Goal: Task Accomplishment & Management: Use online tool/utility

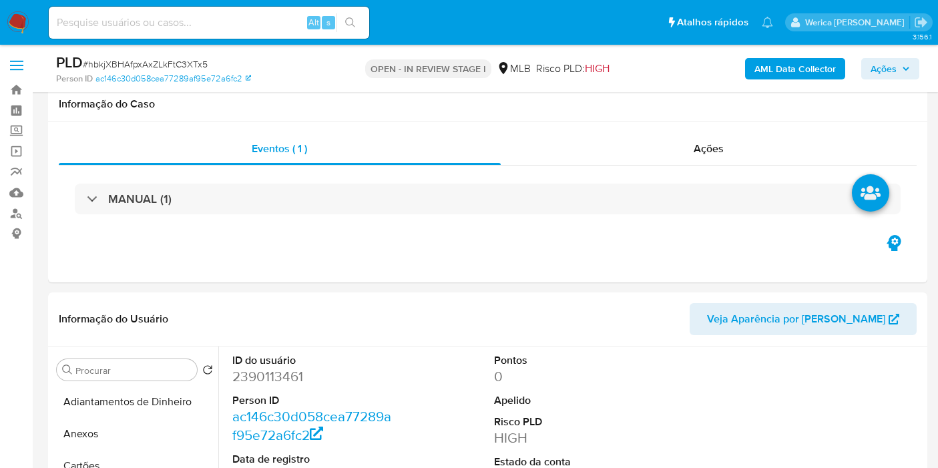
select select "10"
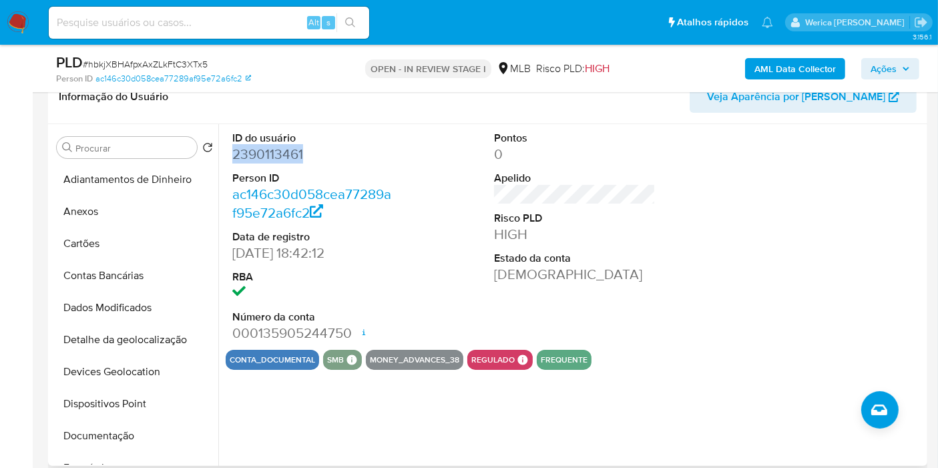
scroll to position [371, 0]
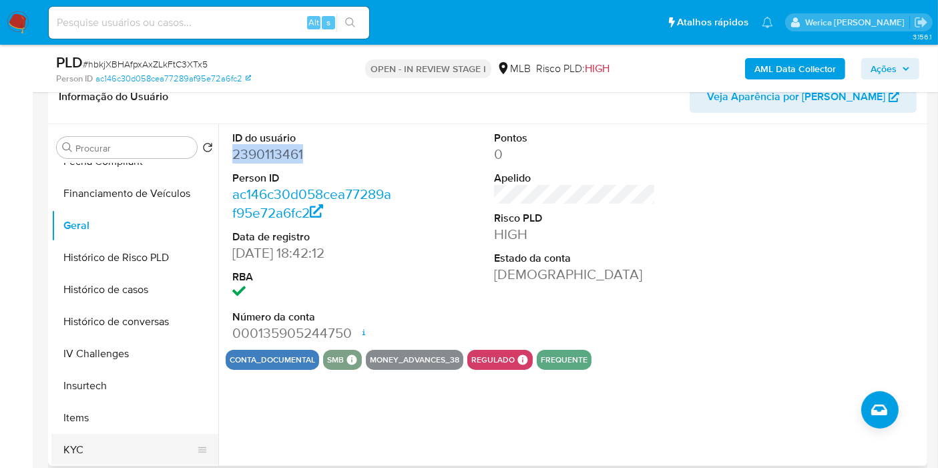
click at [101, 452] on button "KYC" at bounding box center [129, 450] width 156 height 32
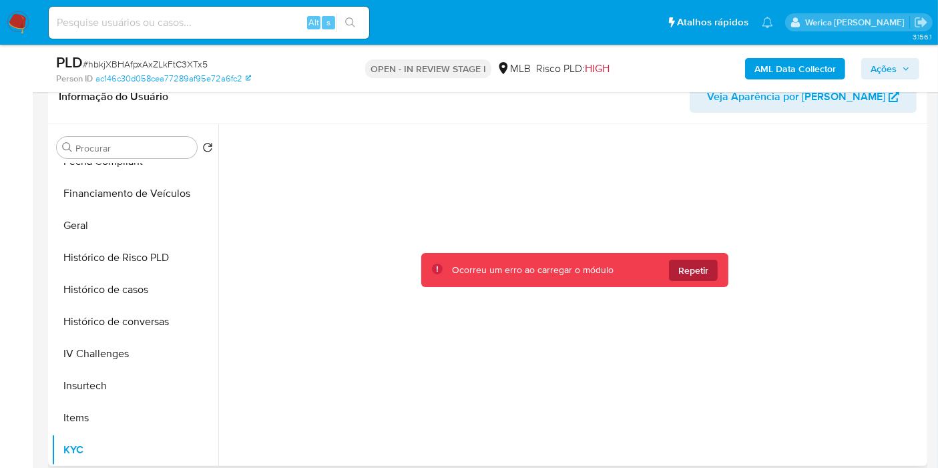
click at [701, 270] on span "Repetir" at bounding box center [693, 270] width 30 height 21
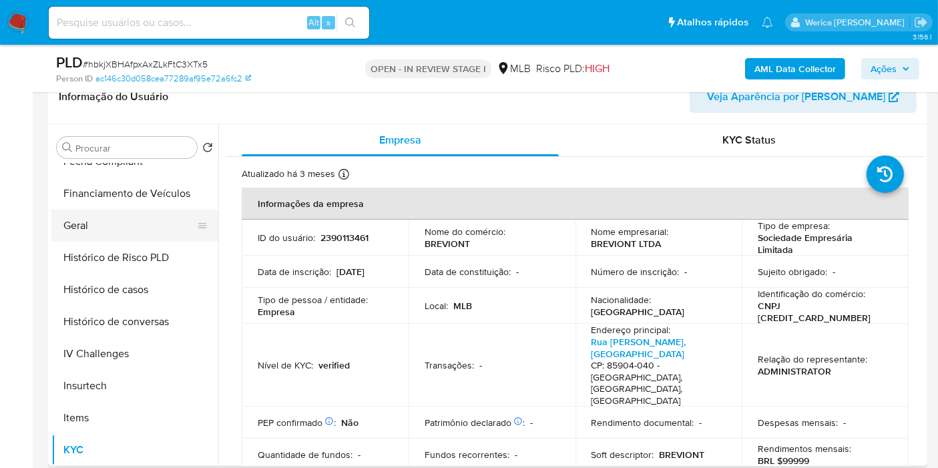
click at [112, 220] on button "Geral" at bounding box center [129, 226] width 156 height 32
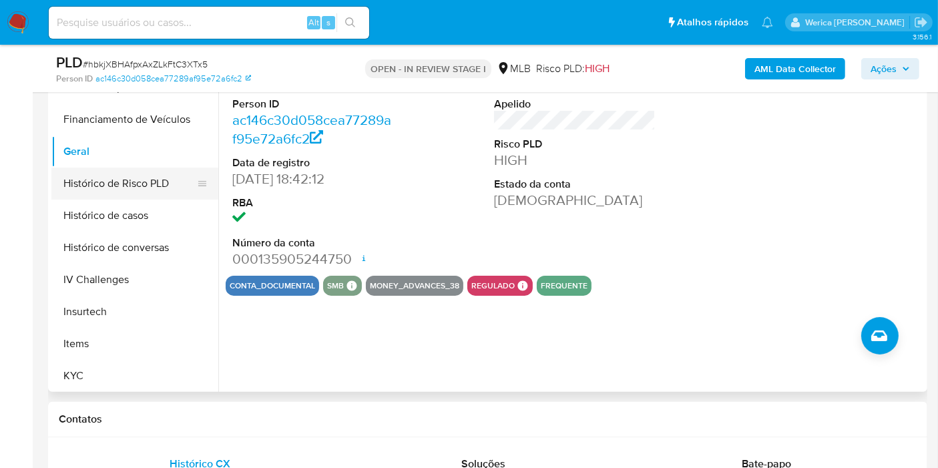
scroll to position [222, 0]
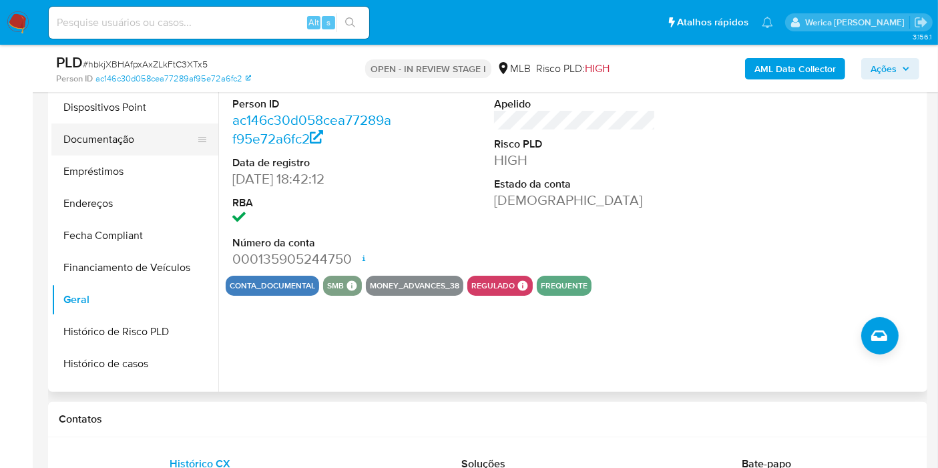
drag, startPoint x: 143, startPoint y: 126, endPoint x: 150, endPoint y: 136, distance: 12.6
click at [141, 125] on button "Documentação" at bounding box center [129, 140] width 156 height 32
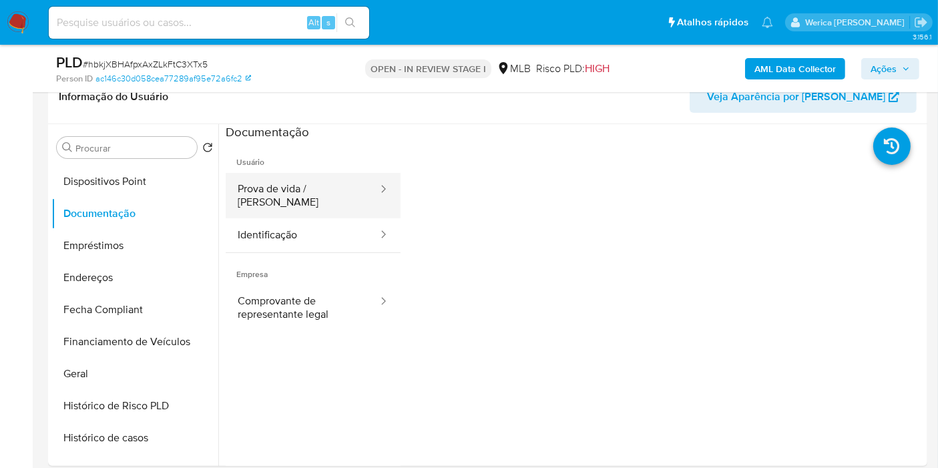
drag, startPoint x: 318, startPoint y: 176, endPoint x: 328, endPoint y: 186, distance: 13.7
click at [318, 174] on button "Prova de vida / Selfie" at bounding box center [303, 195] width 154 height 45
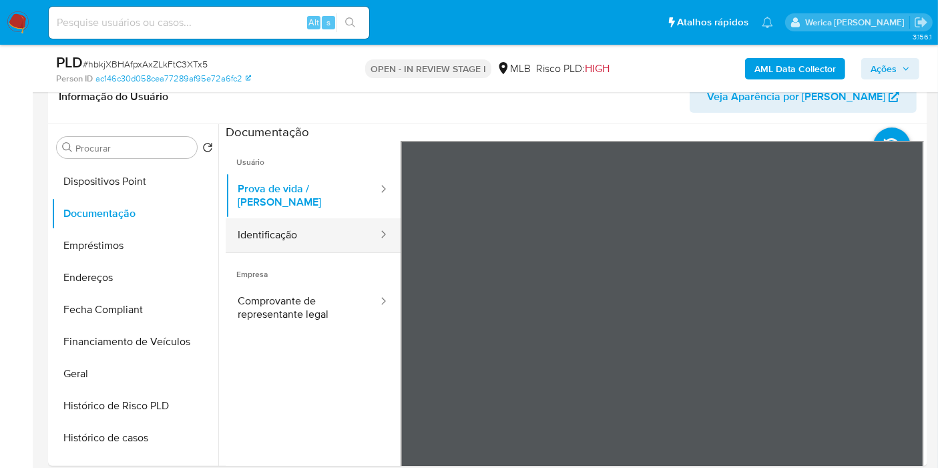
click at [337, 238] on button "Identificação" at bounding box center [303, 235] width 154 height 34
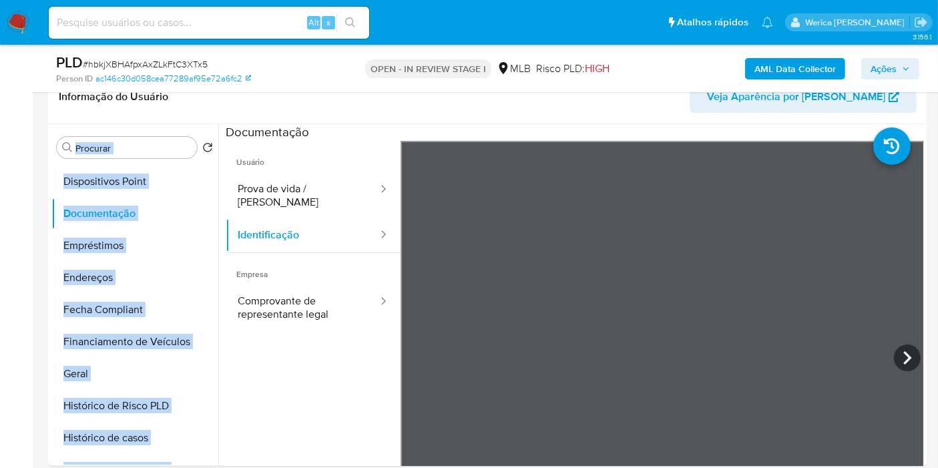
drag, startPoint x: 931, startPoint y: 120, endPoint x: 949, endPoint y: 134, distance: 22.3
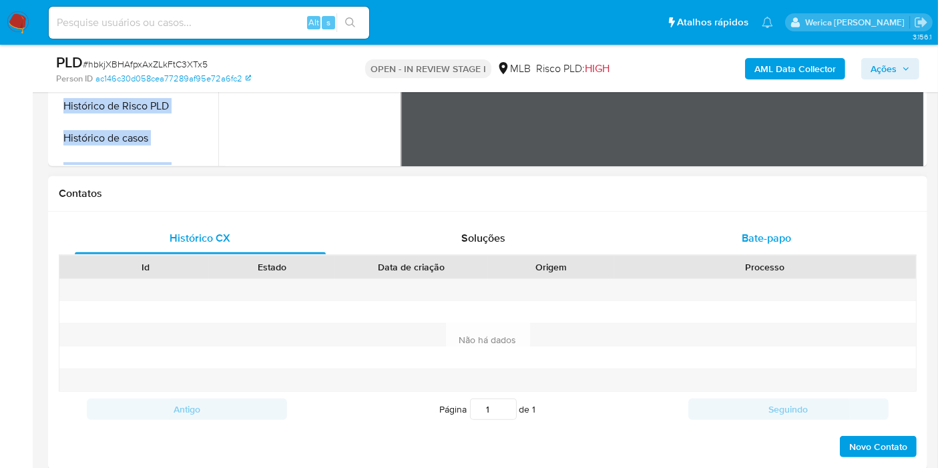
click at [762, 239] on span "Bate-papo" at bounding box center [766, 237] width 49 height 15
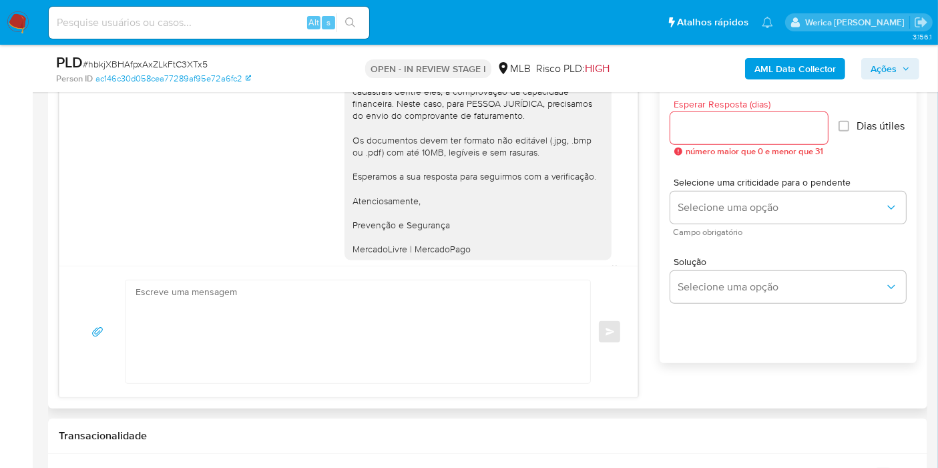
scroll to position [166, 0]
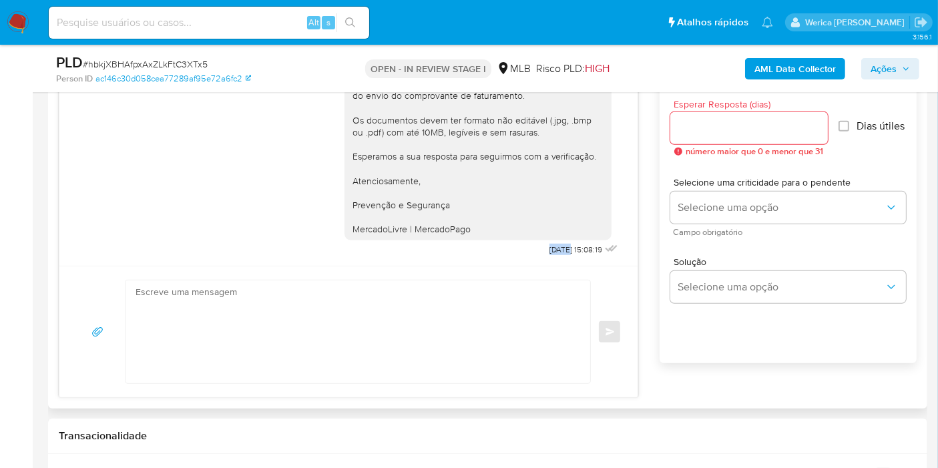
drag, startPoint x: 522, startPoint y: 246, endPoint x: 567, endPoint y: 206, distance: 60.0
click at [549, 250] on span "18/08/2025 15:08:19" at bounding box center [575, 249] width 53 height 11
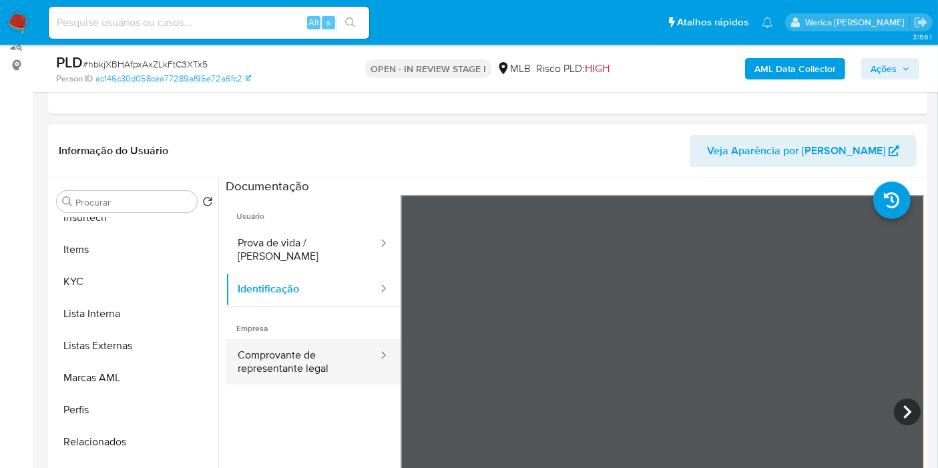
scroll to position [77, 0]
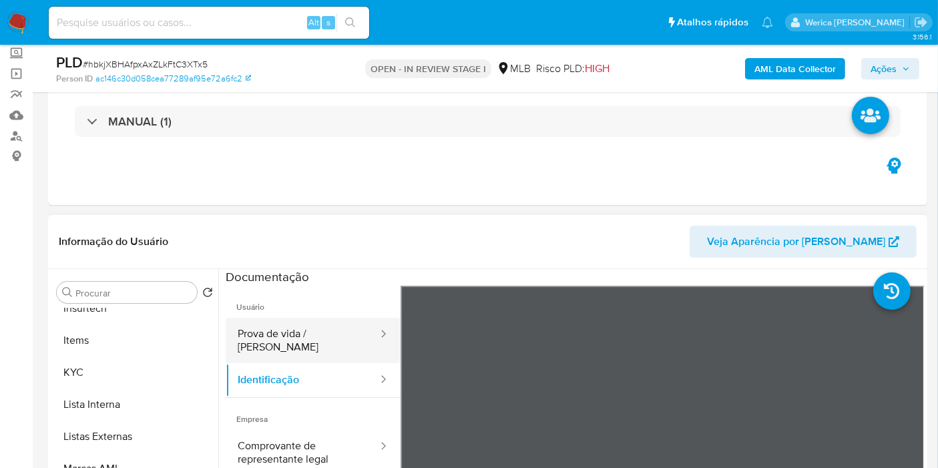
click at [324, 332] on button "Prova de vida / Selfie" at bounding box center [303, 340] width 154 height 45
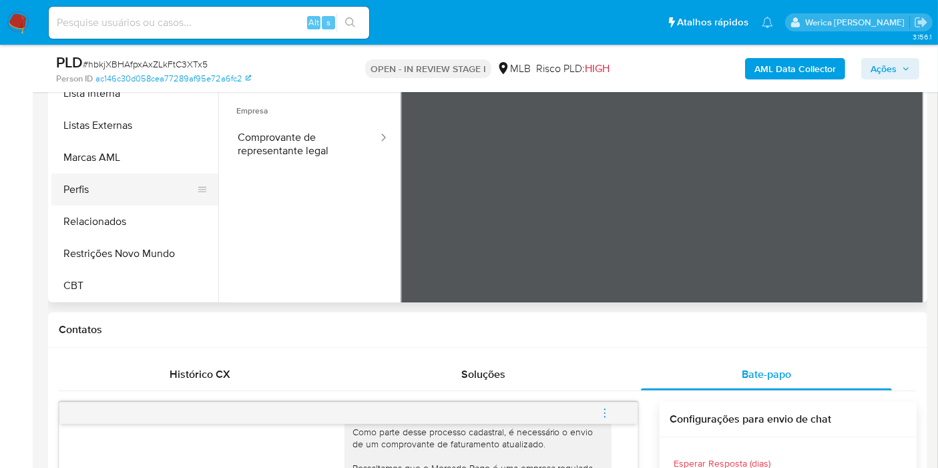
scroll to position [300, 0]
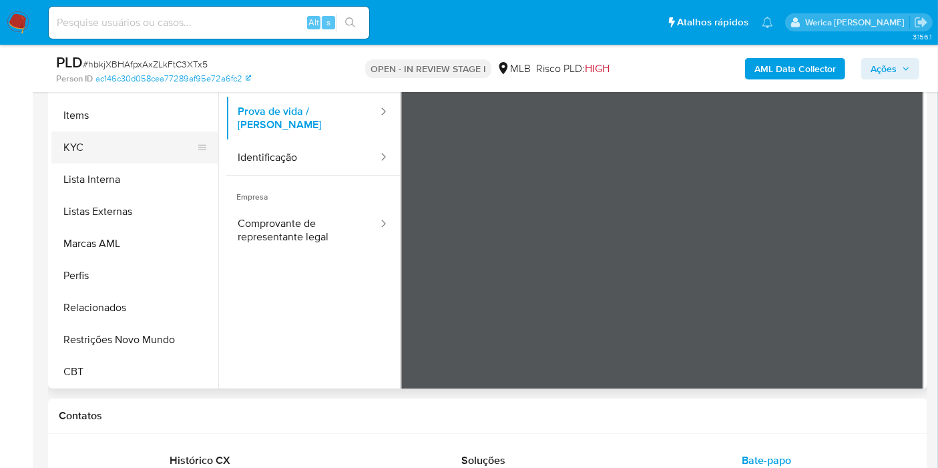
click at [95, 158] on button "KYC" at bounding box center [129, 148] width 156 height 32
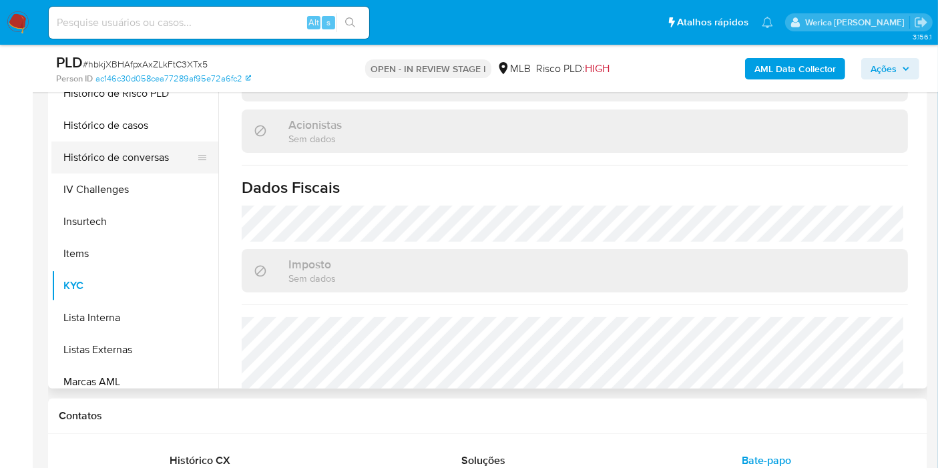
scroll to position [373, 0]
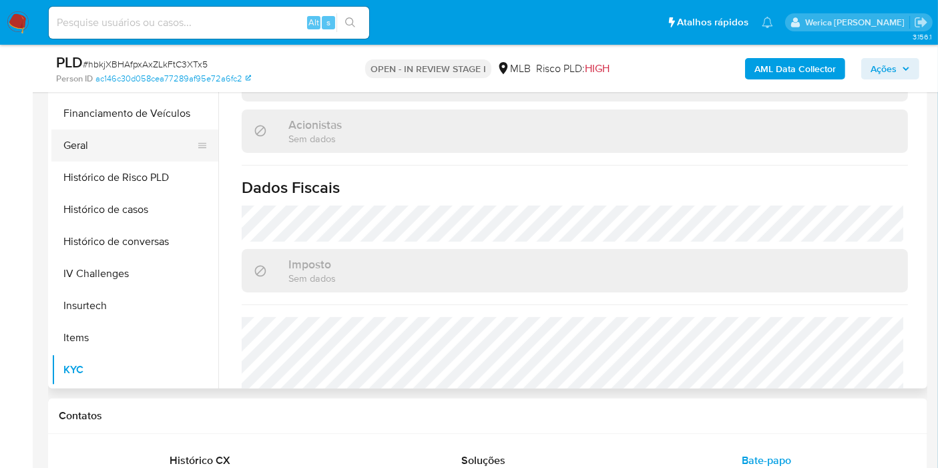
click at [96, 142] on button "Geral" at bounding box center [129, 146] width 156 height 32
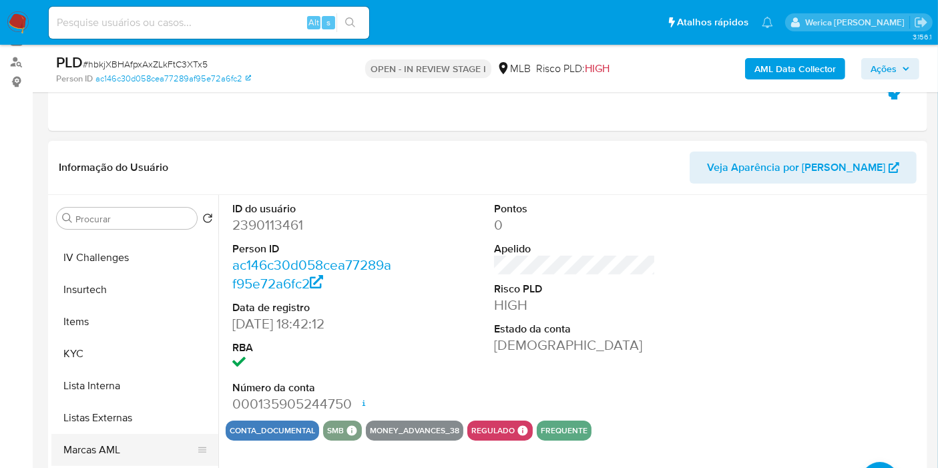
scroll to position [595, 0]
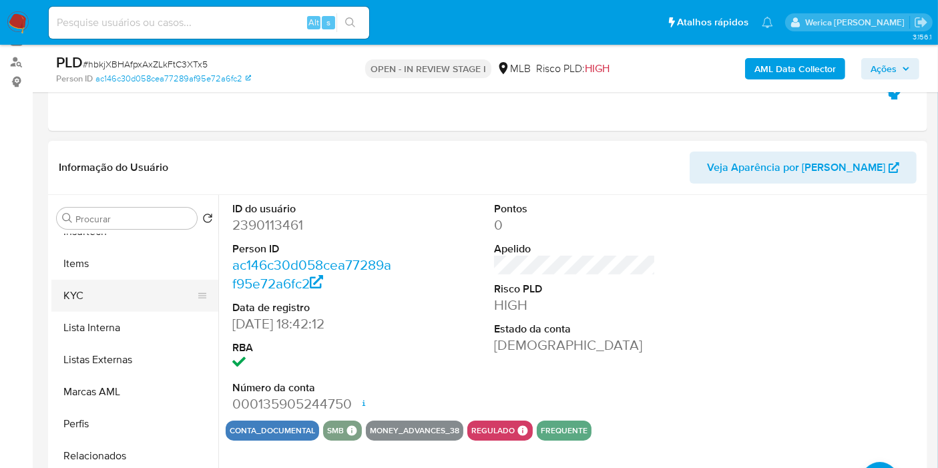
click at [110, 290] on button "KYC" at bounding box center [129, 296] width 156 height 32
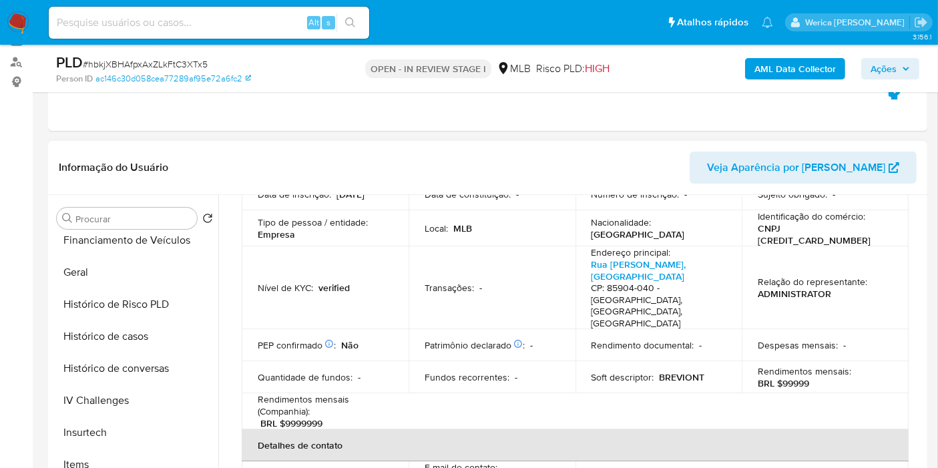
scroll to position [225, 0]
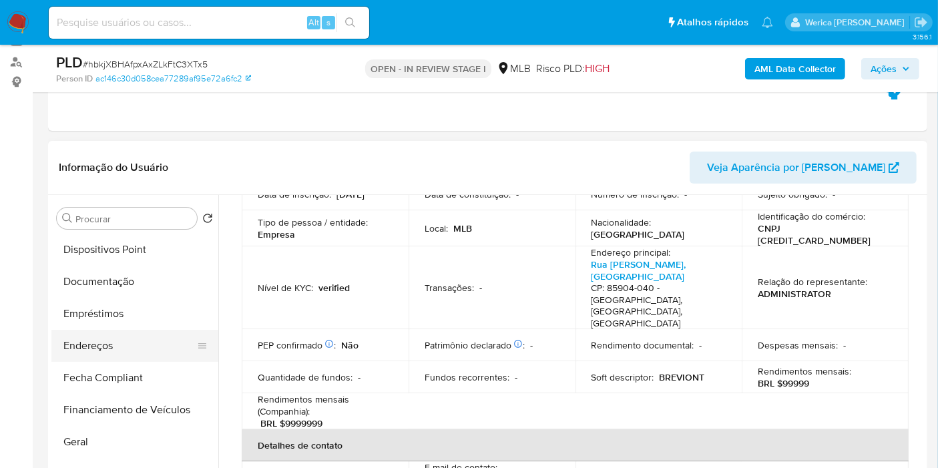
click at [148, 346] on button "Endereços" at bounding box center [129, 346] width 156 height 32
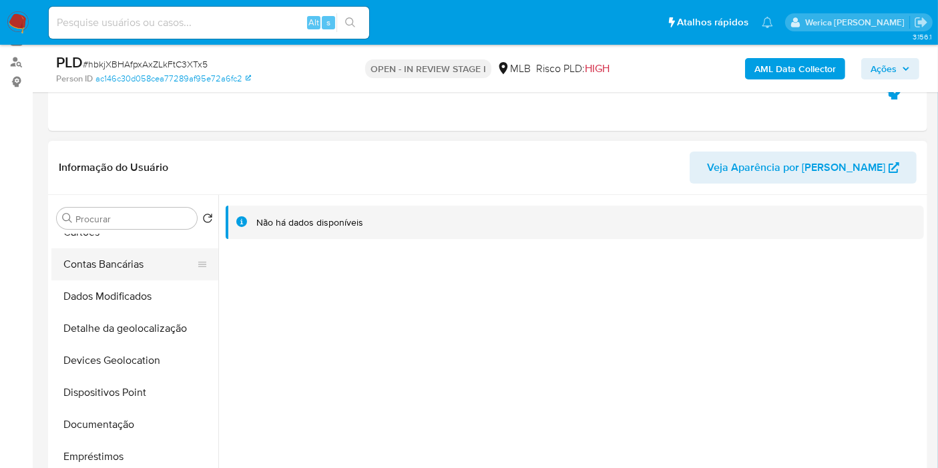
scroll to position [0, 0]
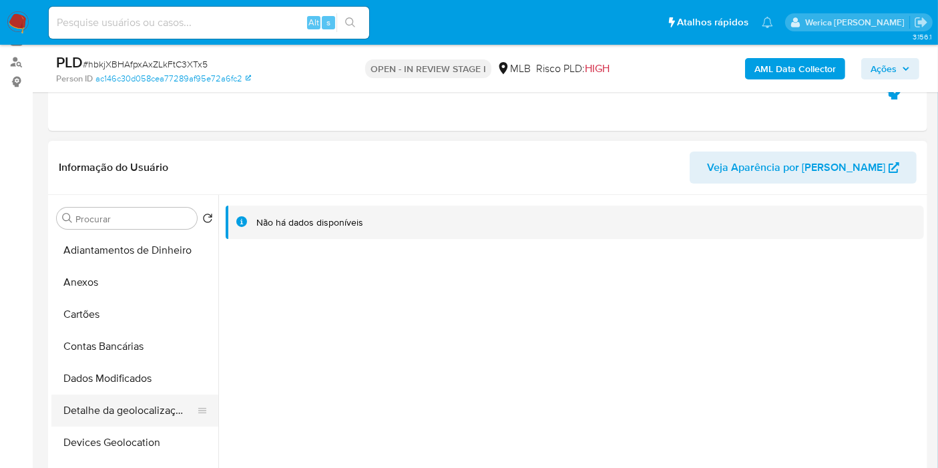
click at [158, 413] on button "Detalhe da geolocalização" at bounding box center [129, 411] width 156 height 32
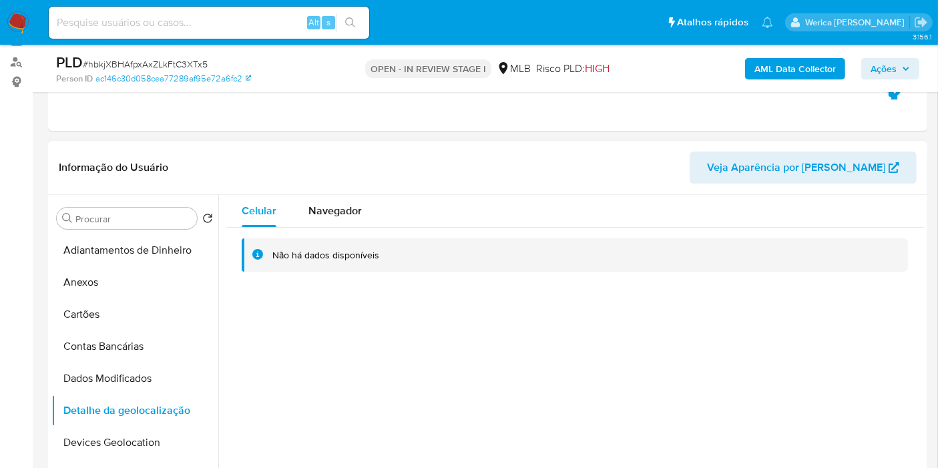
click at [754, 312] on div "Celular Navegador Não há dados disponíveis" at bounding box center [571, 366] width 706 height 342
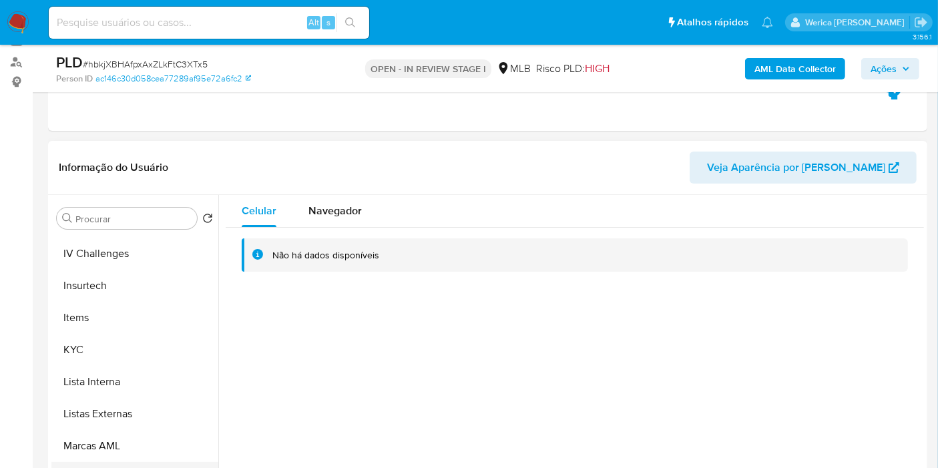
scroll to position [595, 0]
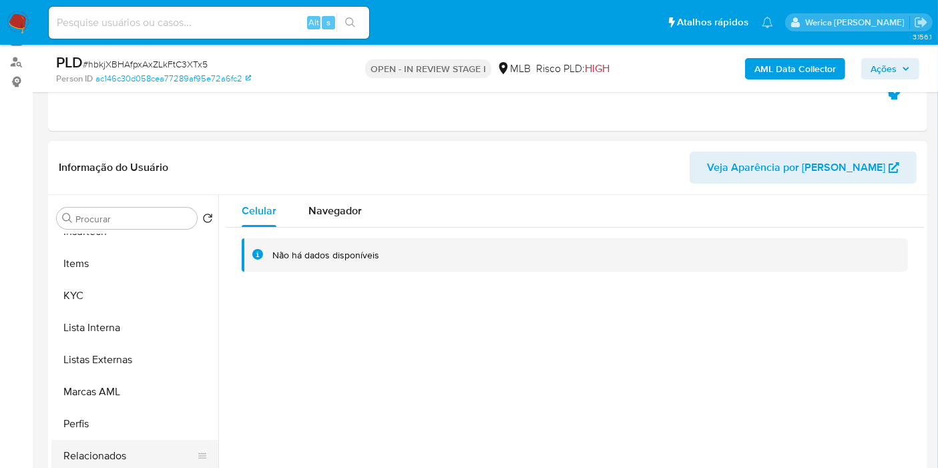
click at [172, 441] on button "Relacionados" at bounding box center [129, 456] width 156 height 32
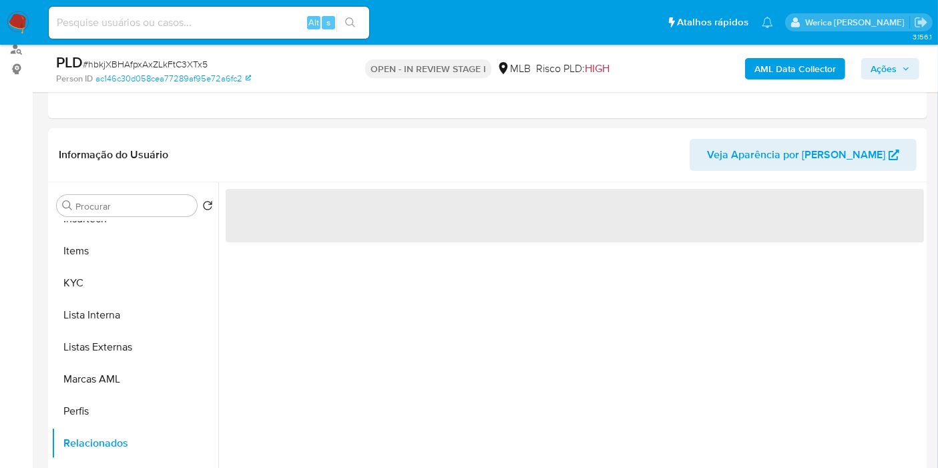
scroll to position [300, 0]
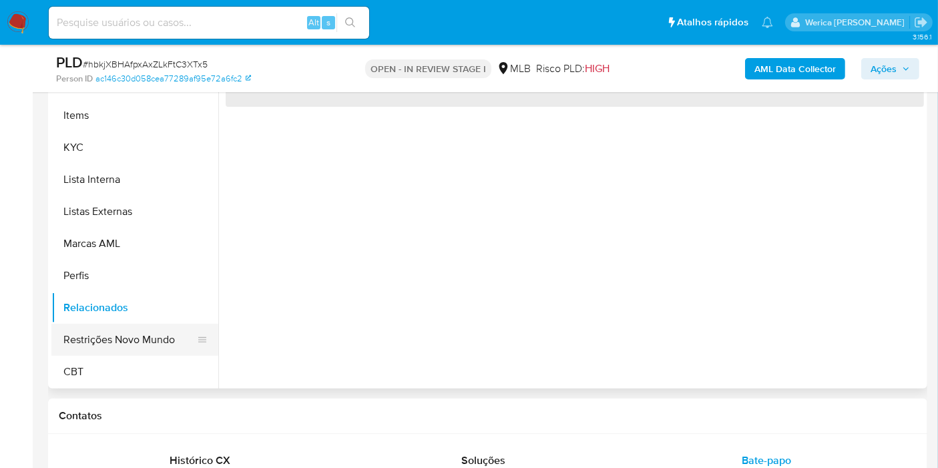
click at [143, 336] on button "Restrições Novo Mundo" at bounding box center [129, 340] width 156 height 32
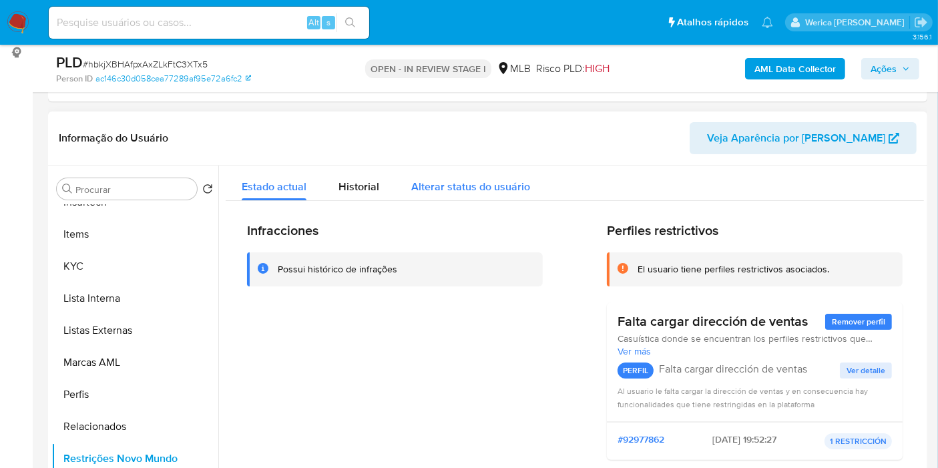
scroll to position [152, 0]
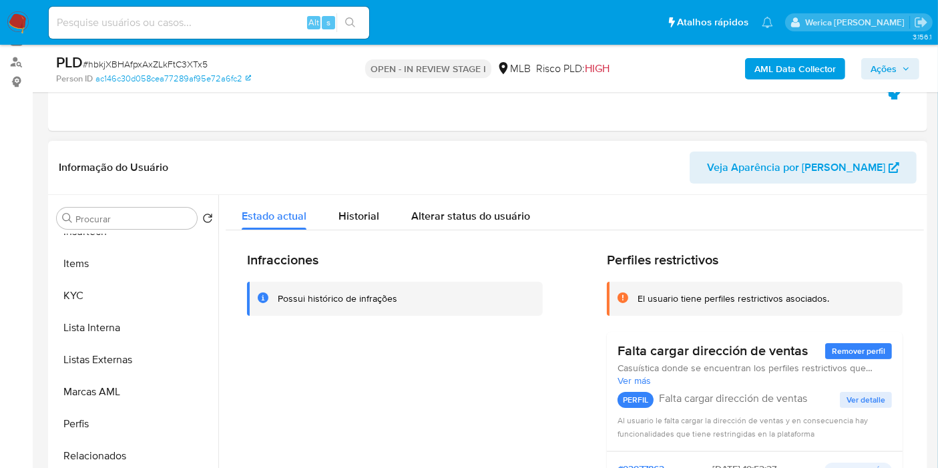
click at [518, 382] on div "Infracciones Possui histórico de infrações" at bounding box center [395, 376] width 296 height 248
click at [354, 214] on span "Historial" at bounding box center [358, 215] width 41 height 15
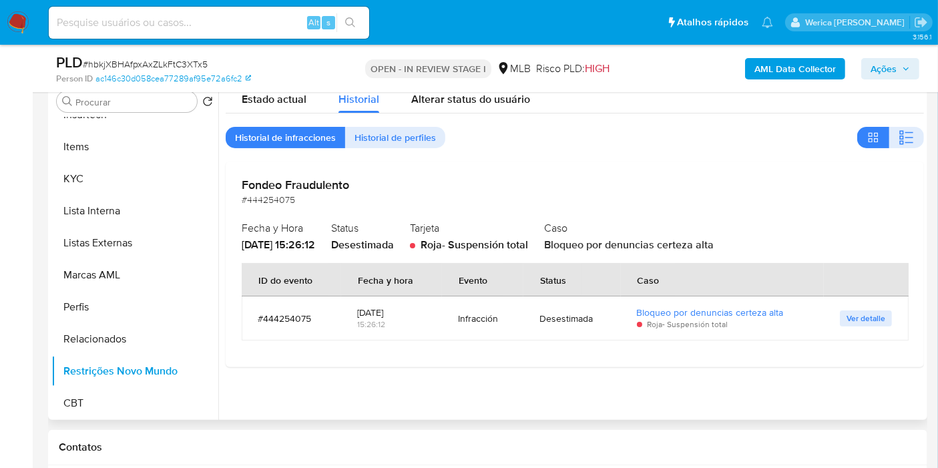
scroll to position [300, 0]
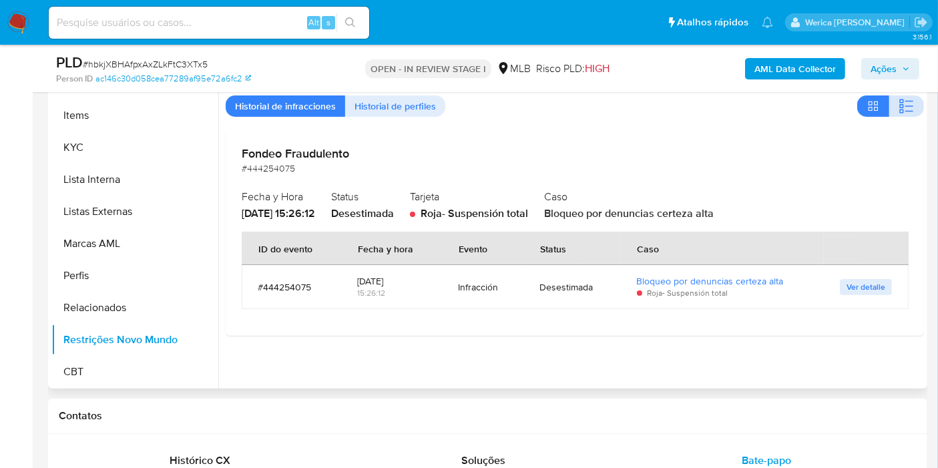
click at [913, 105] on button "button" at bounding box center [906, 105] width 35 height 21
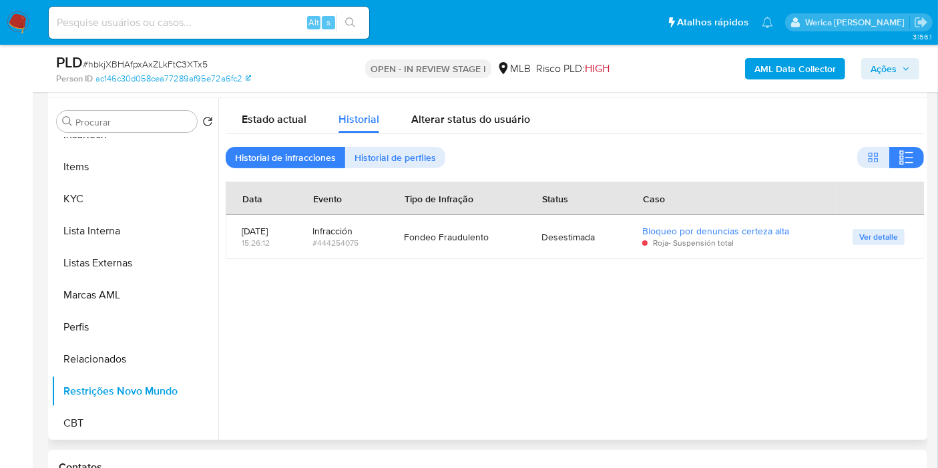
scroll to position [226, 0]
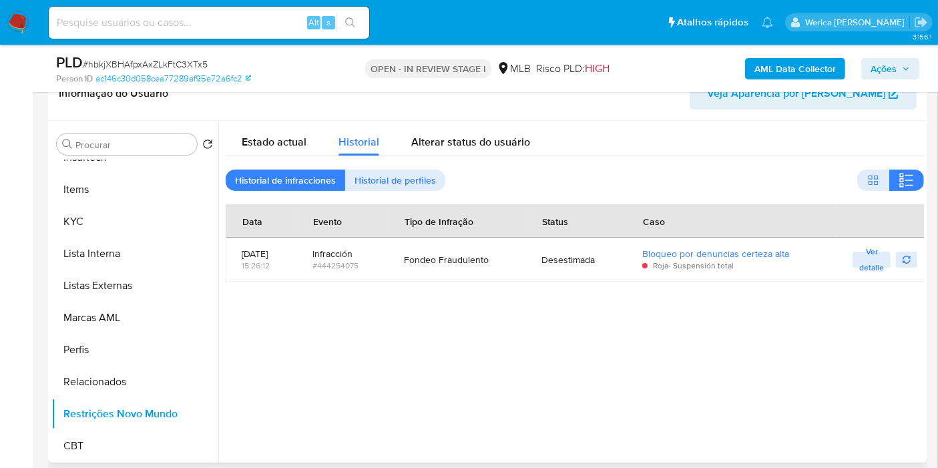
click at [760, 363] on div at bounding box center [571, 292] width 706 height 342
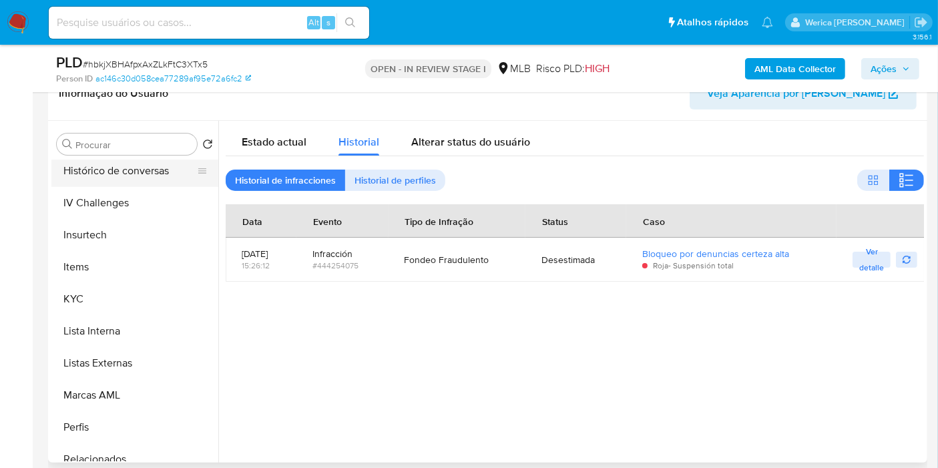
scroll to position [447, 0]
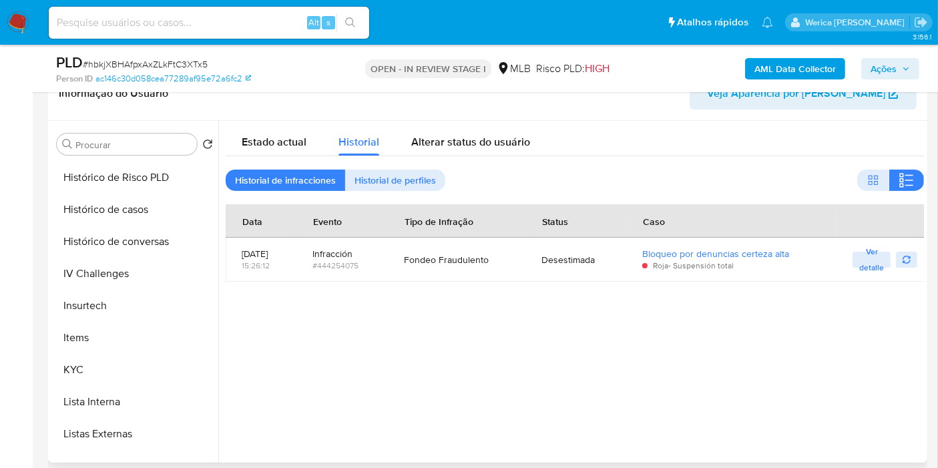
click at [887, 248] on td "Ver detalle" at bounding box center [880, 260] width 88 height 44
click at [876, 262] on span "Ver detalle" at bounding box center [871, 259] width 25 height 13
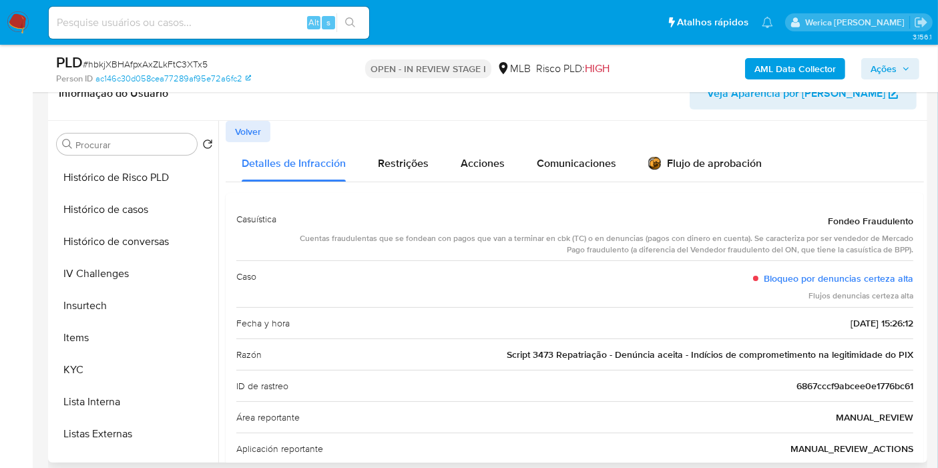
click at [244, 133] on span "Volver" at bounding box center [248, 131] width 26 height 19
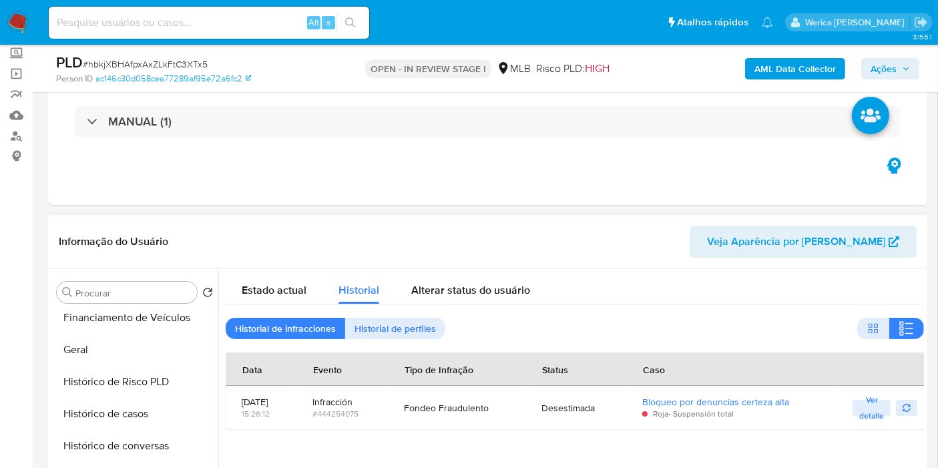
scroll to position [225, 0]
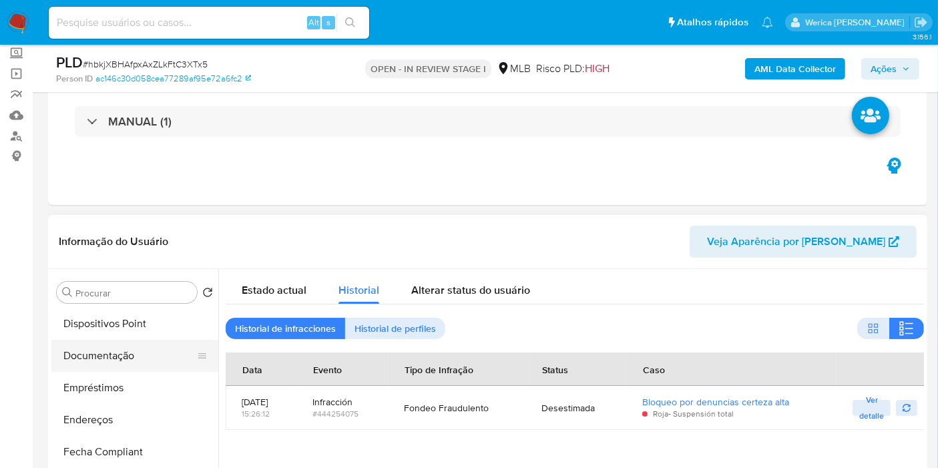
click at [159, 344] on button "Documentação" at bounding box center [129, 356] width 156 height 32
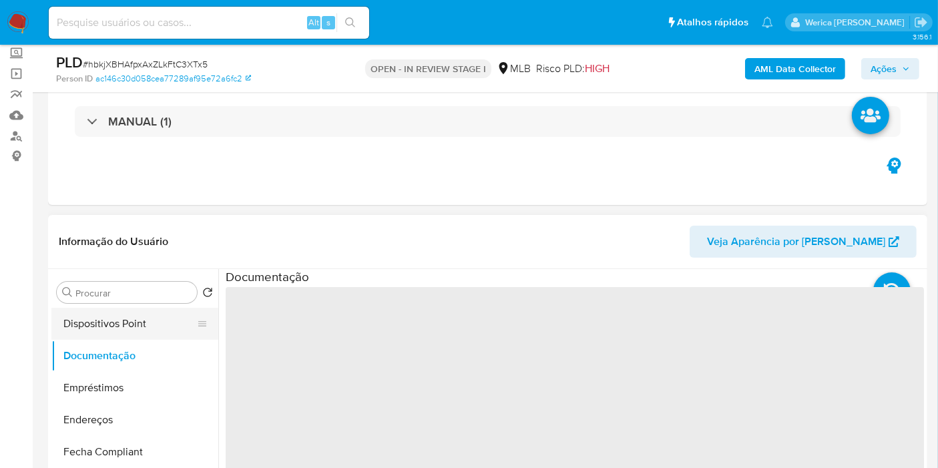
click at [146, 334] on button "Dispositivos Point" at bounding box center [129, 324] width 156 height 32
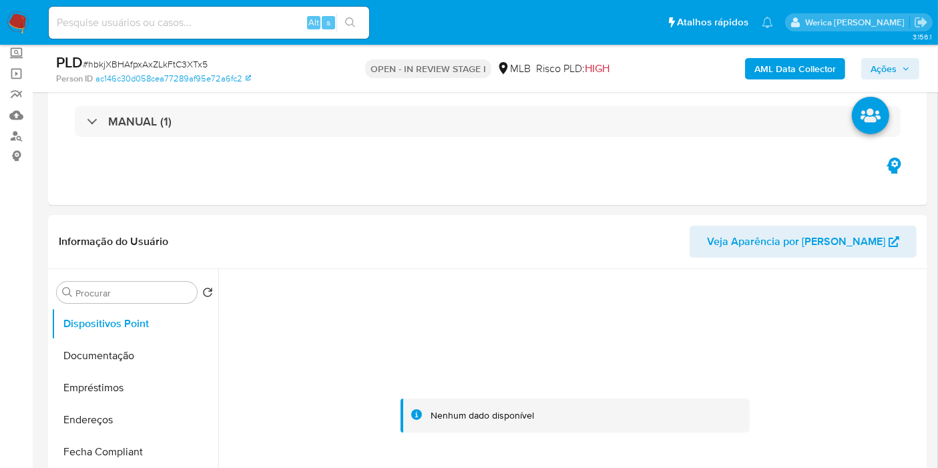
scroll to position [152, 0]
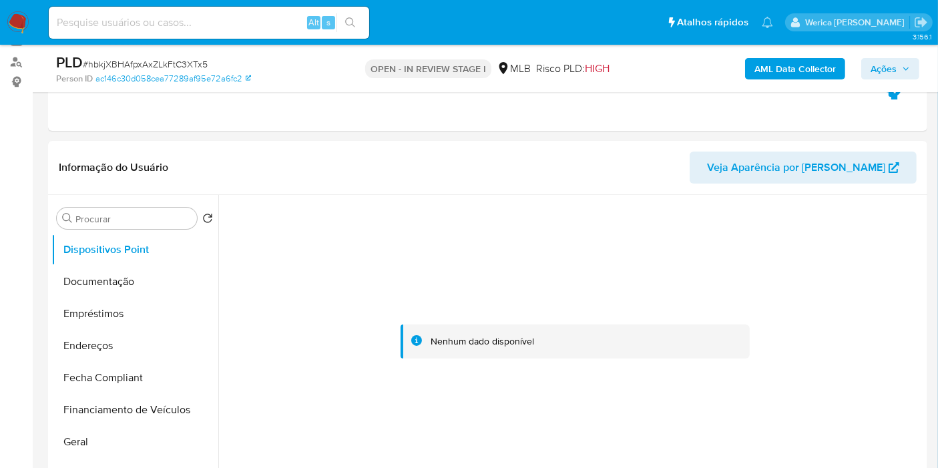
click at [799, 261] on div at bounding box center [575, 342] width 698 height 294
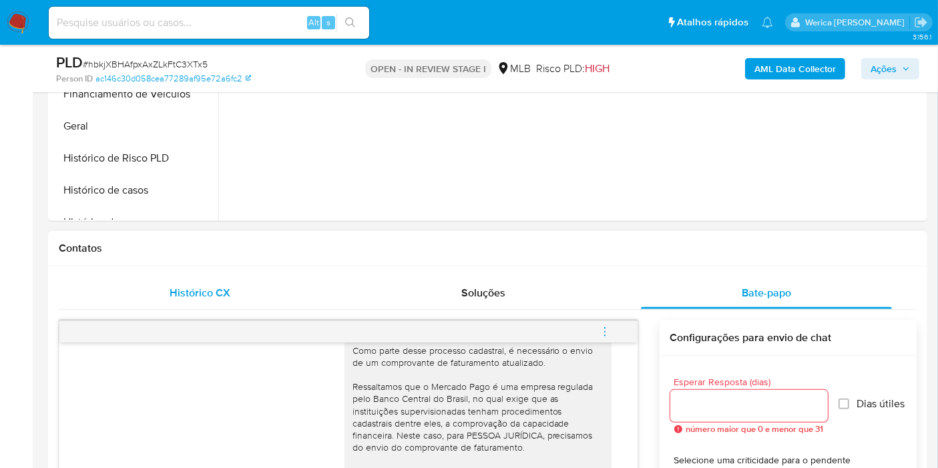
scroll to position [244, 0]
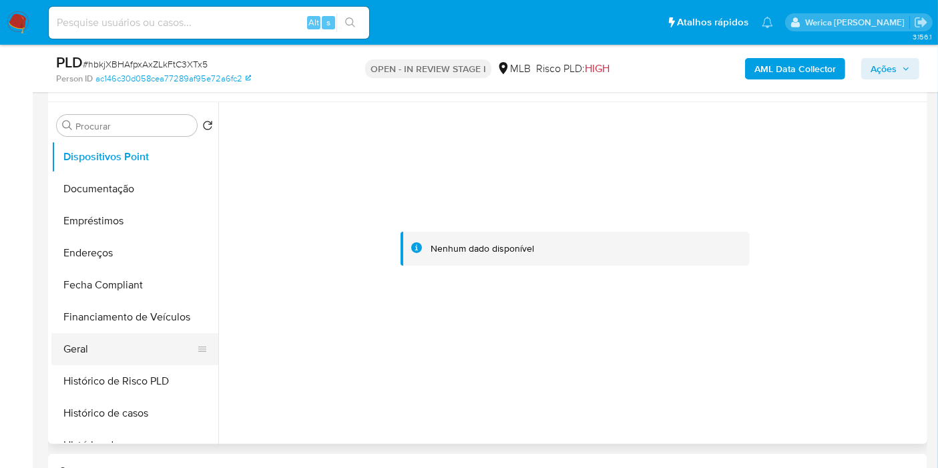
click at [99, 350] on button "Geral" at bounding box center [129, 349] width 156 height 32
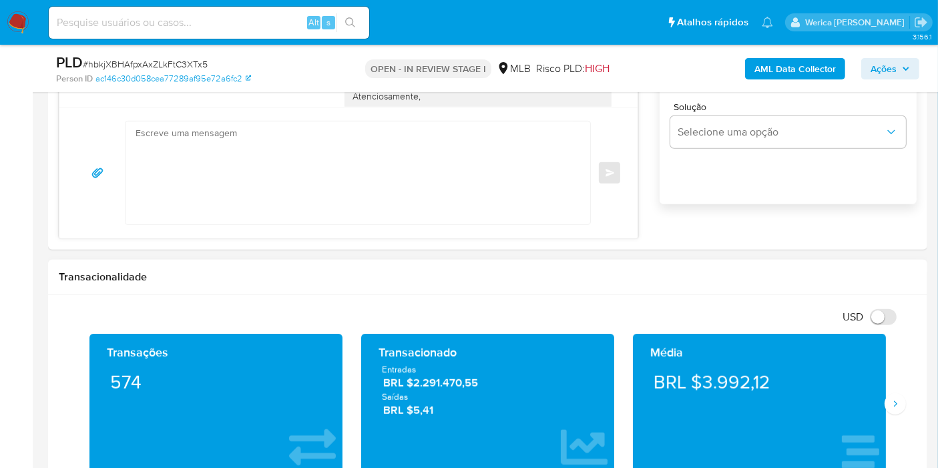
scroll to position [937, 0]
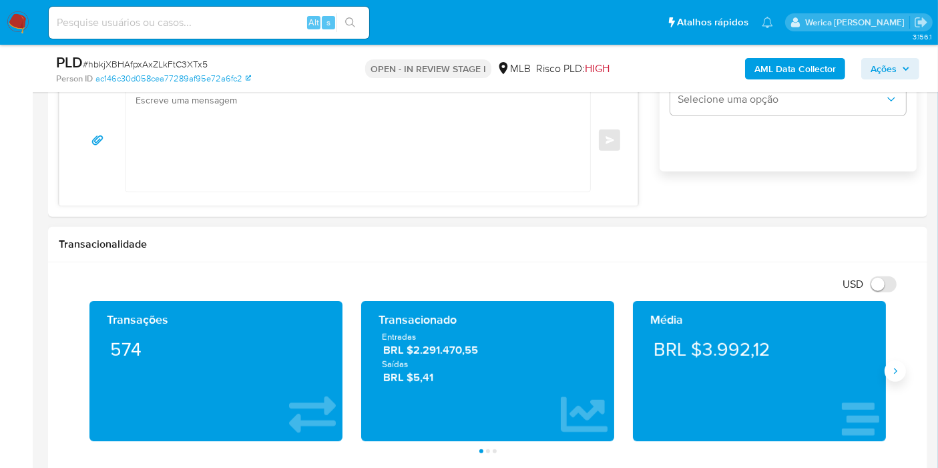
click at [895, 377] on button "Siguiente" at bounding box center [895, 370] width 21 height 21
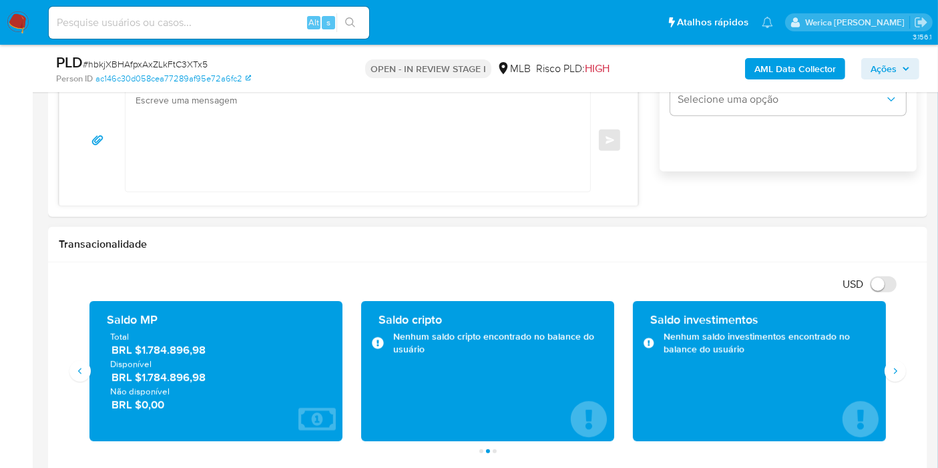
drag, startPoint x: 150, startPoint y: 346, endPoint x: 243, endPoint y: 354, distance: 93.8
click at [243, 354] on span "BRL $1.784.896,98" at bounding box center [216, 350] width 210 height 15
click at [895, 377] on button "Siguiente" at bounding box center [895, 370] width 21 height 21
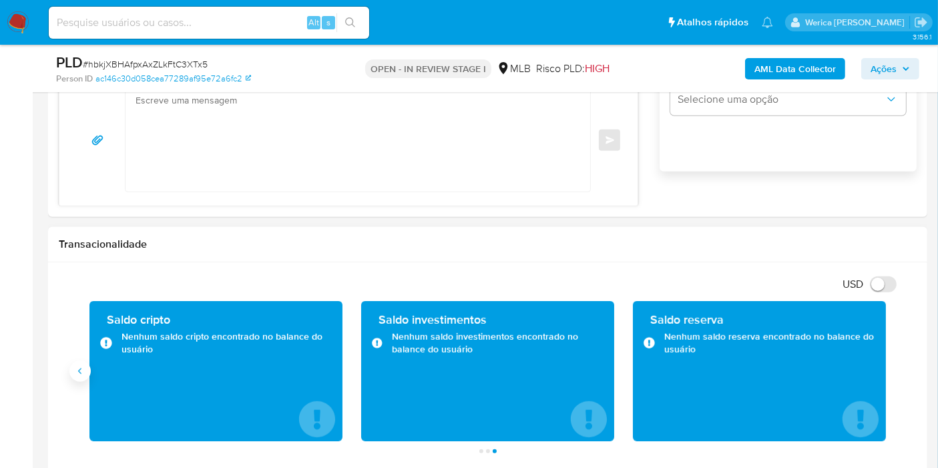
click at [74, 375] on button "Anterior" at bounding box center [79, 370] width 21 height 21
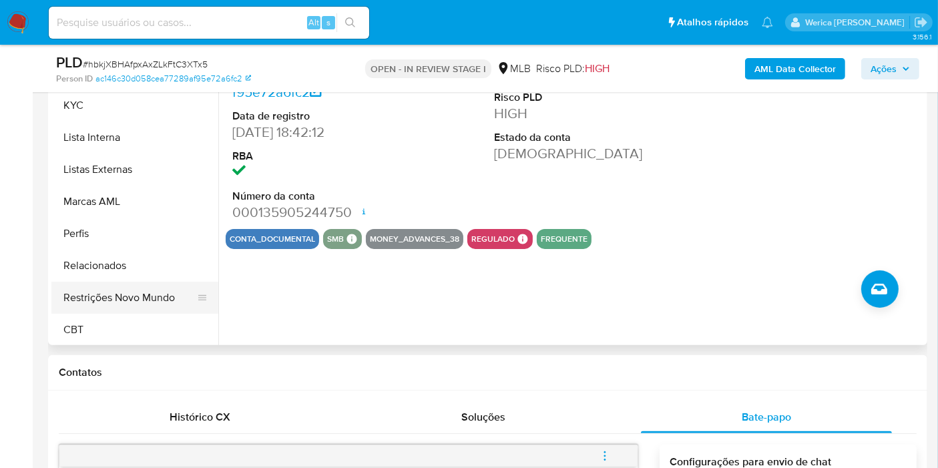
scroll to position [595, 0]
click at [140, 306] on ul "Adiantamentos de Dinheiro Anexos Cartões Contas Bancárias Dados Modificados Det…" at bounding box center [134, 193] width 167 height 301
click at [137, 292] on button "Restrições Novo Mundo" at bounding box center [129, 296] width 156 height 32
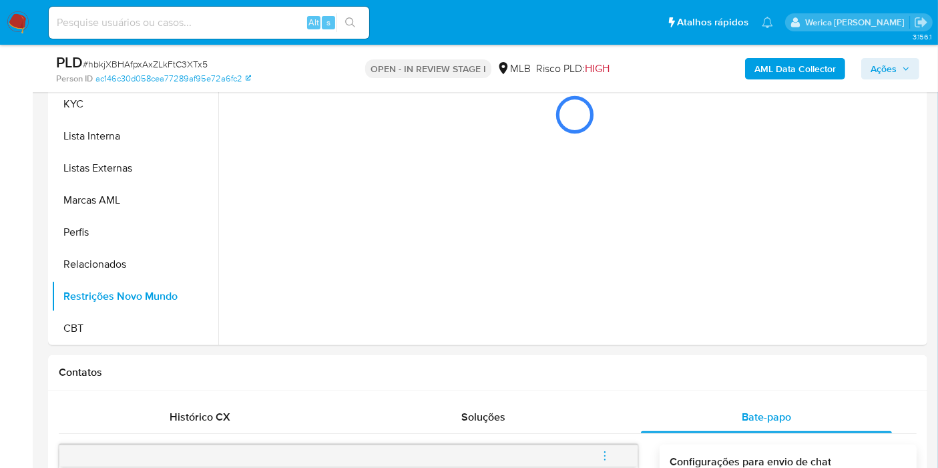
drag, startPoint x: 936, startPoint y: 105, endPoint x: 949, endPoint y: 218, distance: 113.5
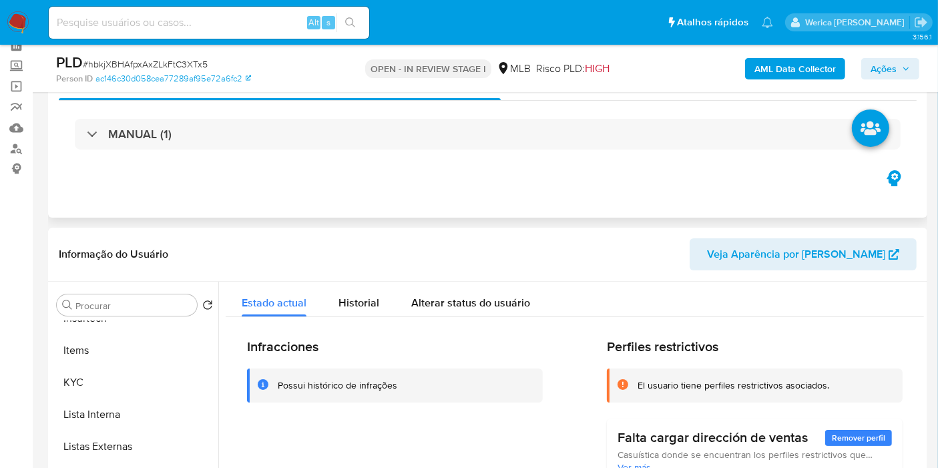
scroll to position [0, 0]
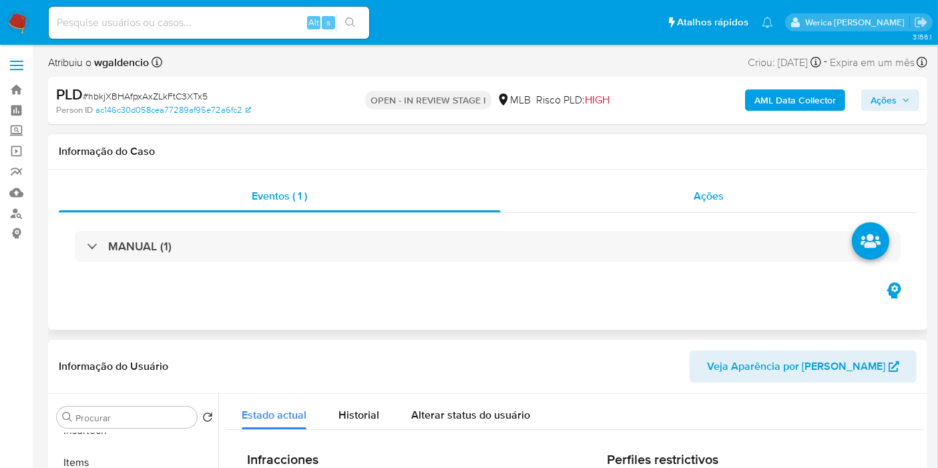
click at [697, 190] on span "Ações" at bounding box center [709, 195] width 30 height 15
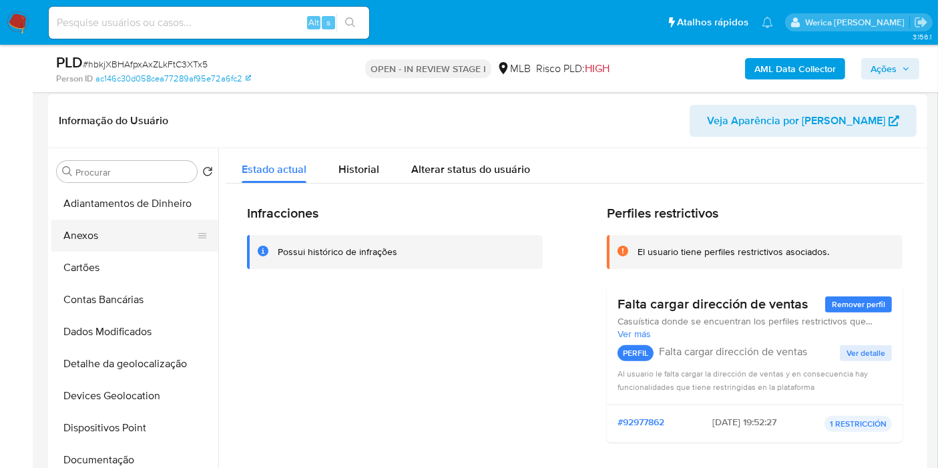
click at [105, 225] on button "Anexos" at bounding box center [129, 236] width 156 height 32
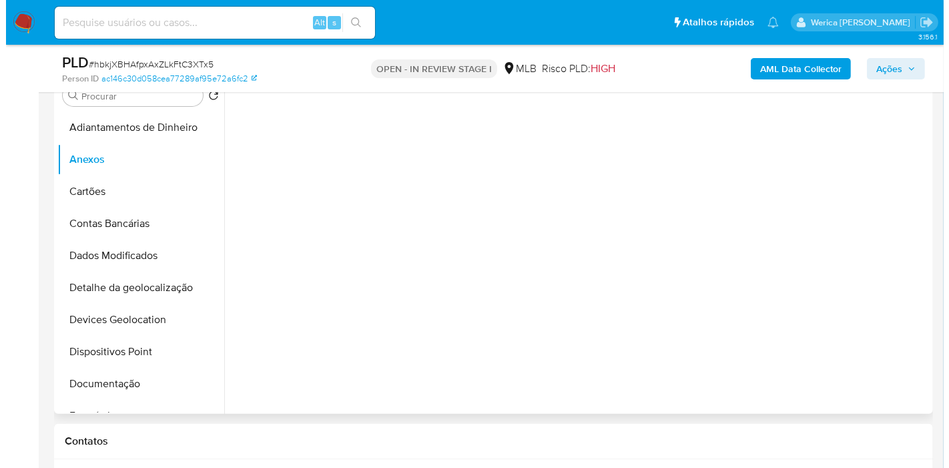
scroll to position [445, 0]
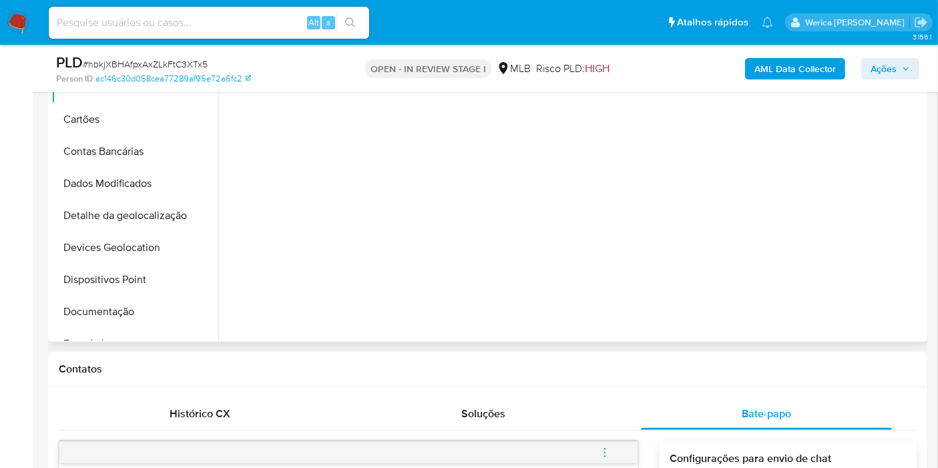
click at [821, 308] on div at bounding box center [571, 171] width 706 height 342
click at [823, 320] on div at bounding box center [571, 171] width 706 height 342
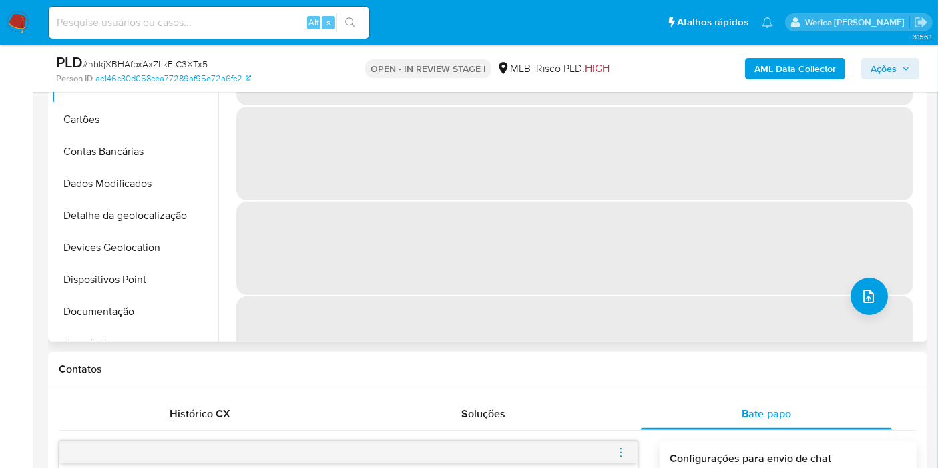
click at [848, 319] on span "‌" at bounding box center [574, 342] width 677 height 93
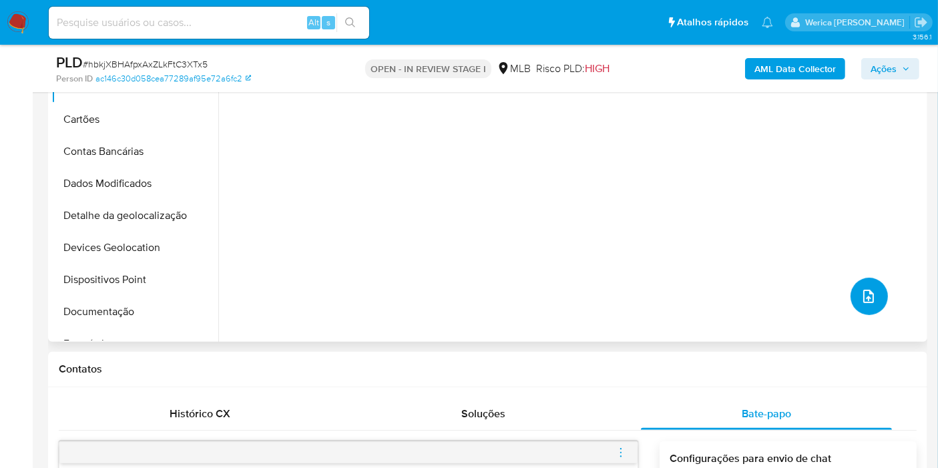
click at [853, 303] on button "upload-file" at bounding box center [869, 296] width 37 height 37
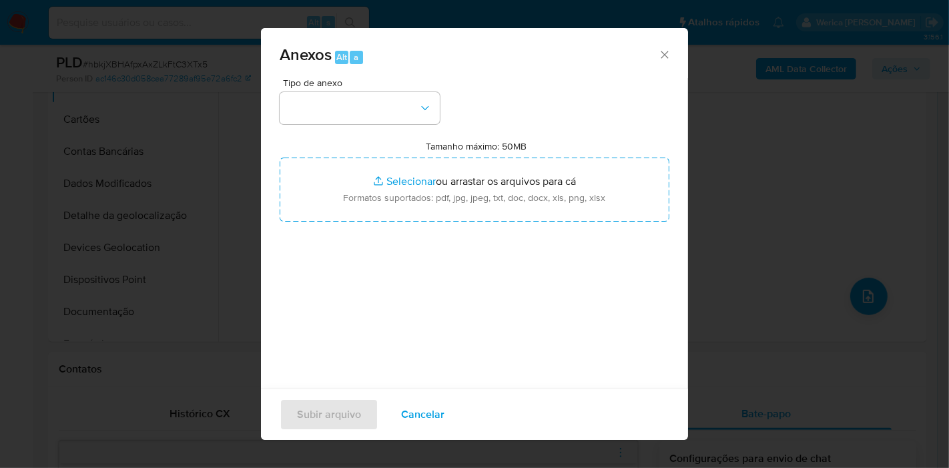
click at [377, 127] on div "Tipo de anexo Tamanho máximo: 50MB Selecionar arquivos Selecionar ou arrastar o…" at bounding box center [475, 235] width 390 height 315
click at [375, 113] on button "button" at bounding box center [360, 108] width 160 height 32
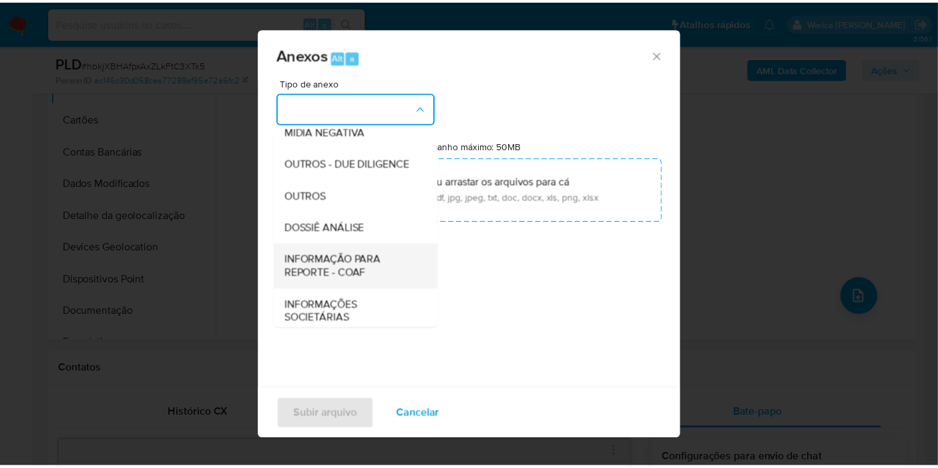
scroll to position [205, 0]
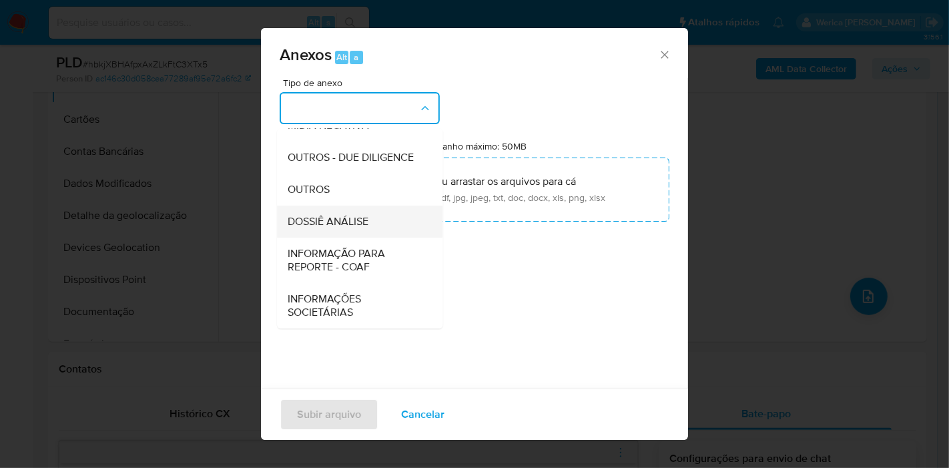
click at [350, 225] on span "DOSSIÊ ANÁLISE" at bounding box center [328, 221] width 81 height 13
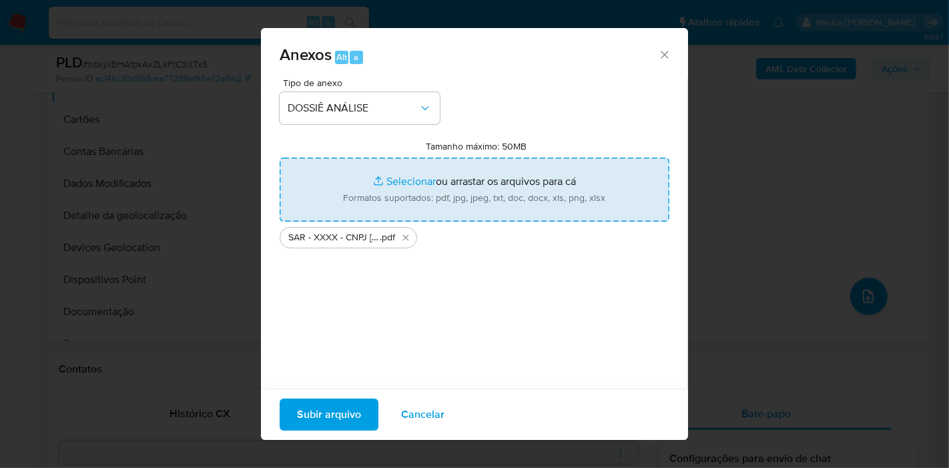
type input "C:\fakepath\Mulan 2390113461_2025_08_25_19_10_55 (1).xlsx"
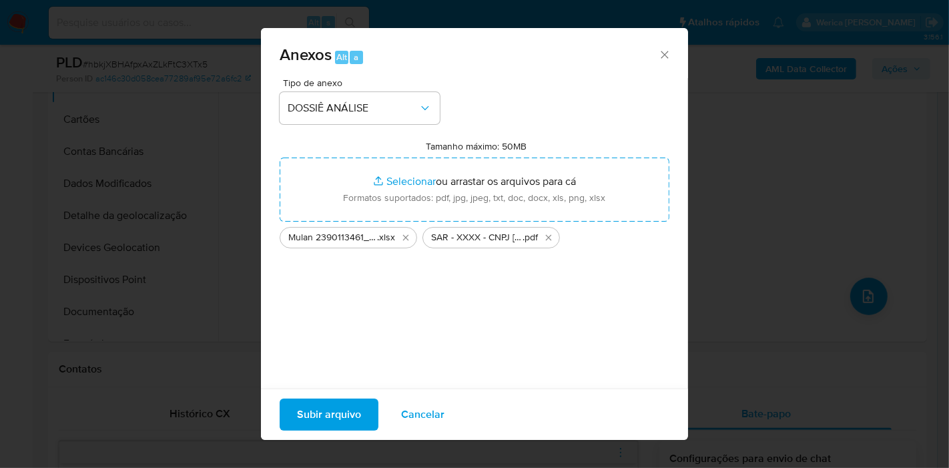
click at [331, 416] on span "Subir arquivo" at bounding box center [329, 414] width 64 height 29
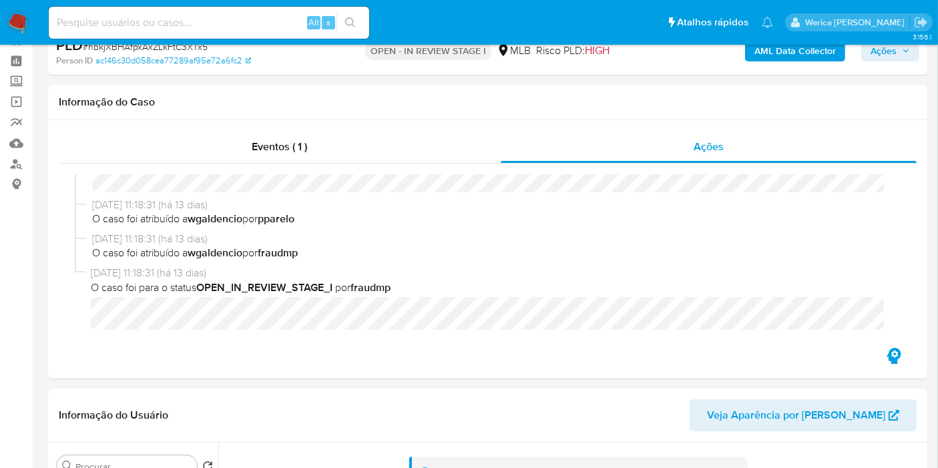
scroll to position [0, 0]
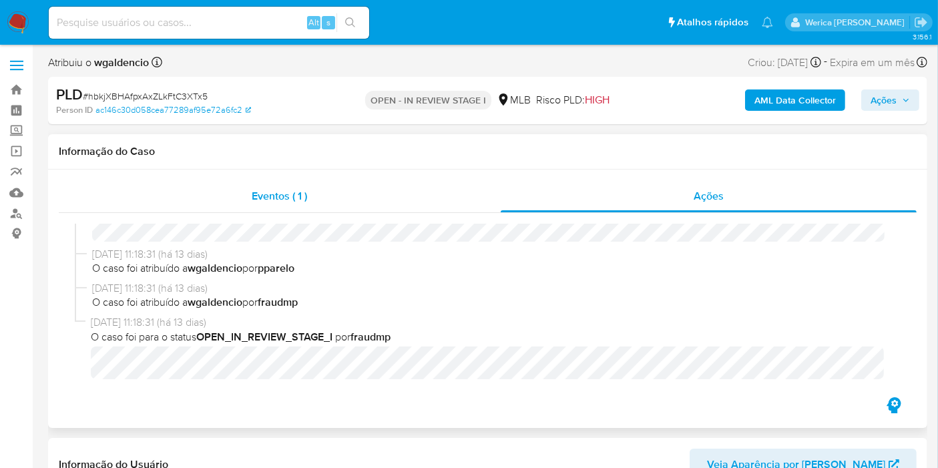
click at [438, 204] on div "Eventos ( 1 )" at bounding box center [280, 196] width 442 height 32
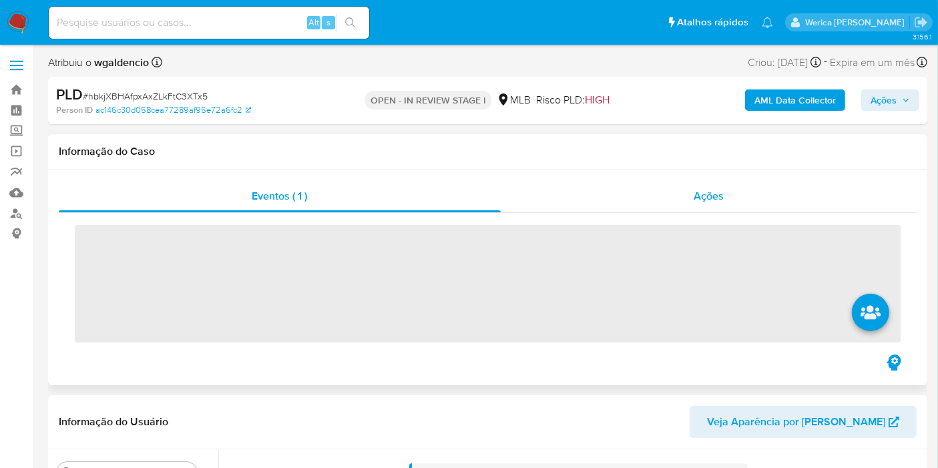
click at [694, 198] on span "Ações" at bounding box center [709, 195] width 30 height 15
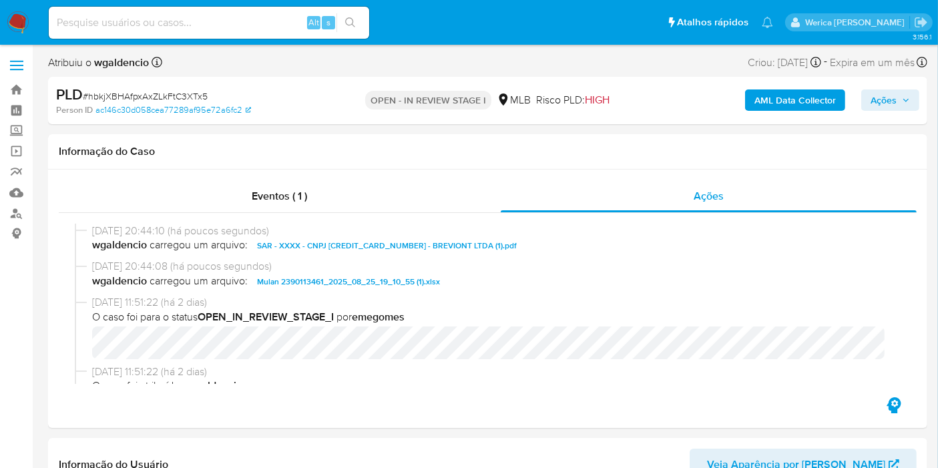
click at [900, 98] on span "Ações" at bounding box center [890, 100] width 39 height 19
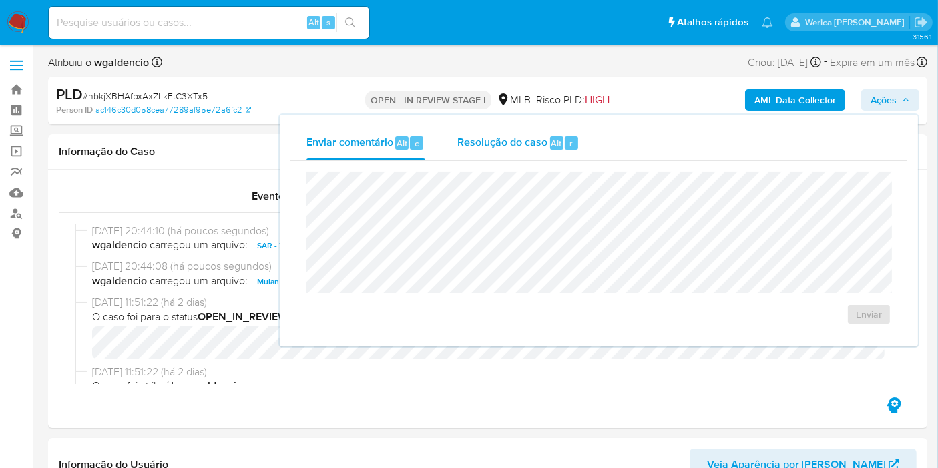
click at [537, 150] on div "Resolução do caso Alt r" at bounding box center [518, 143] width 122 height 35
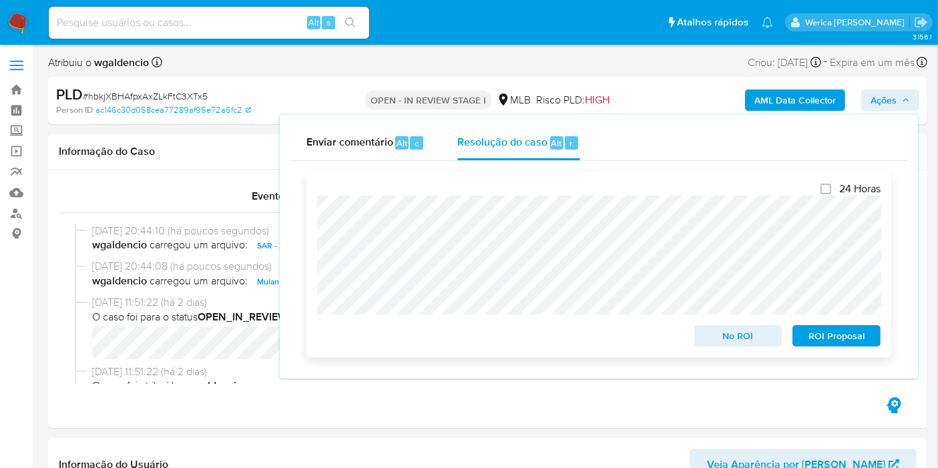
click at [847, 338] on span "ROI Proposal" at bounding box center [836, 335] width 69 height 19
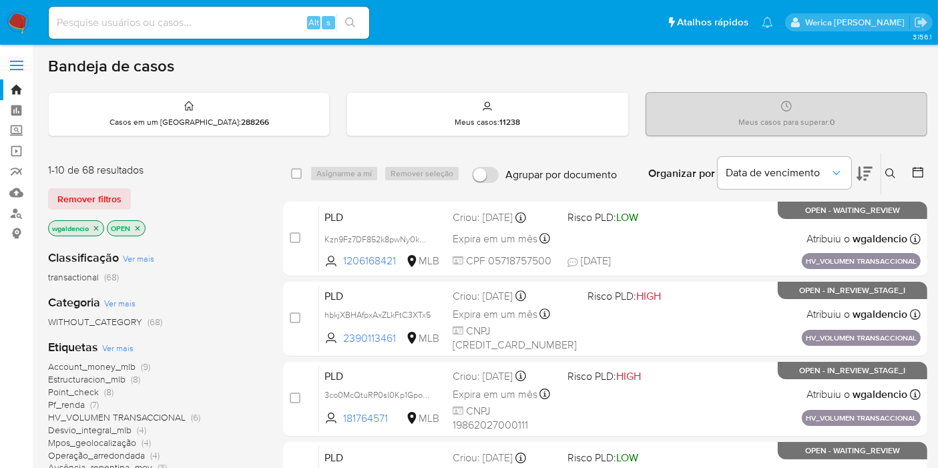
click at [906, 67] on div "Bandeja de casos" at bounding box center [487, 66] width 879 height 20
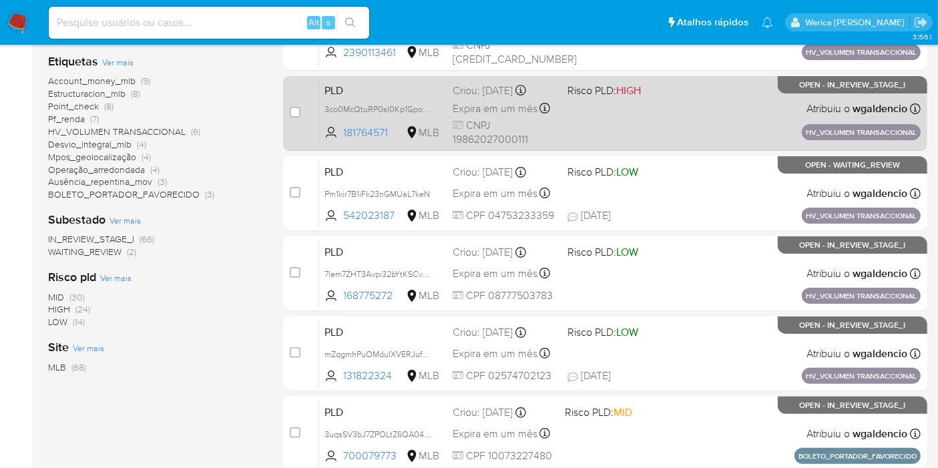
scroll to position [139, 0]
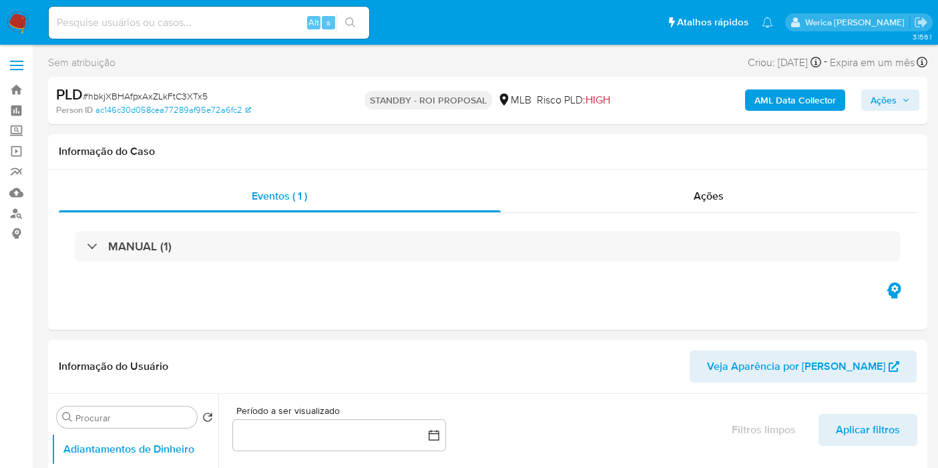
select select "10"
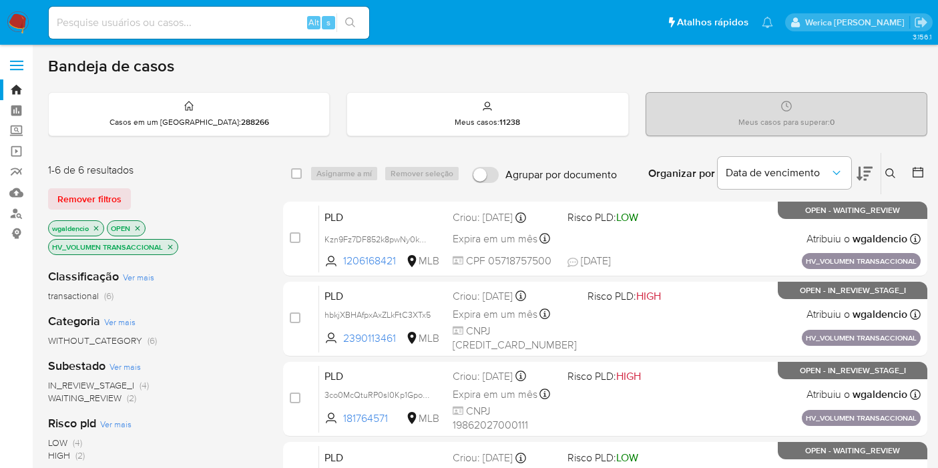
scroll to position [17, 0]
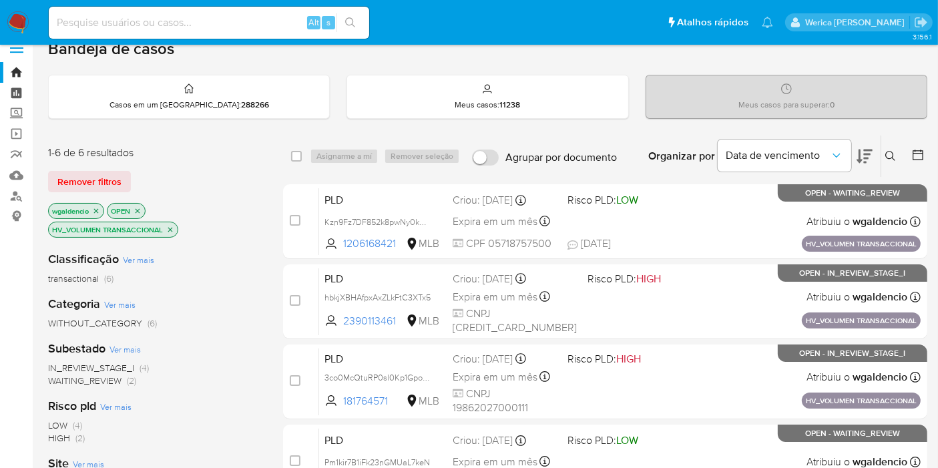
click at [23, 88] on link "Painel" at bounding box center [79, 93] width 159 height 21
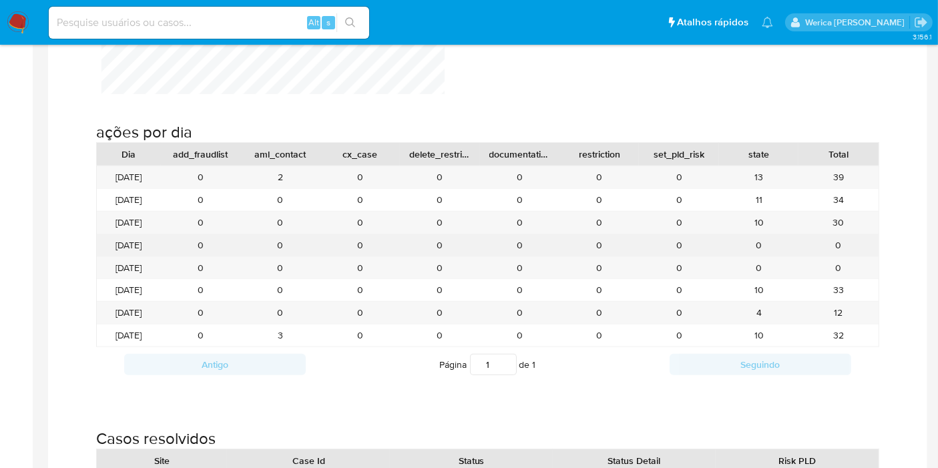
scroll to position [1335, 0]
